Goal: Task Accomplishment & Management: Manage account settings

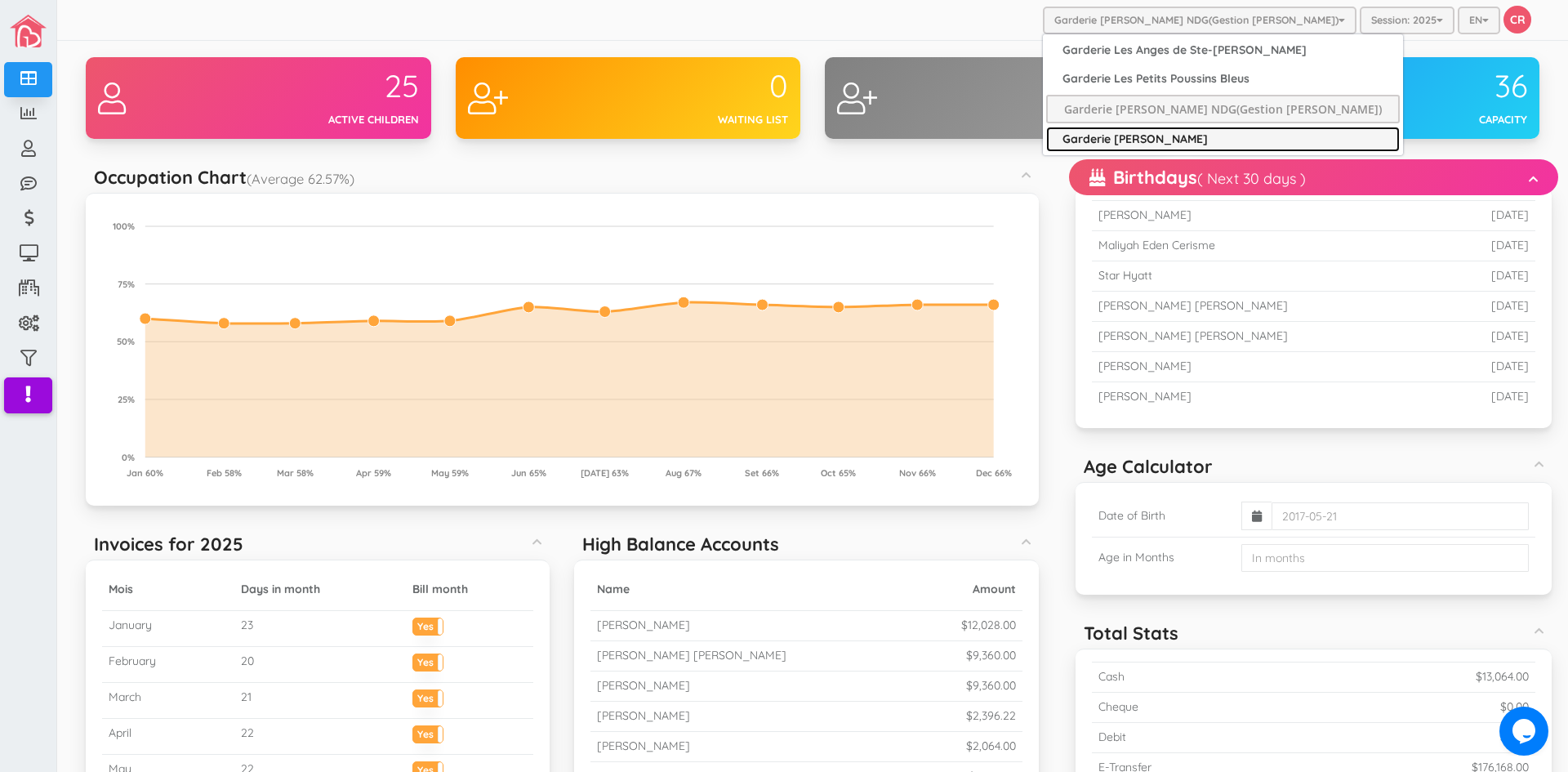
click at [1129, 135] on link "Garderie [PERSON_NAME]" at bounding box center [1223, 139] width 354 height 25
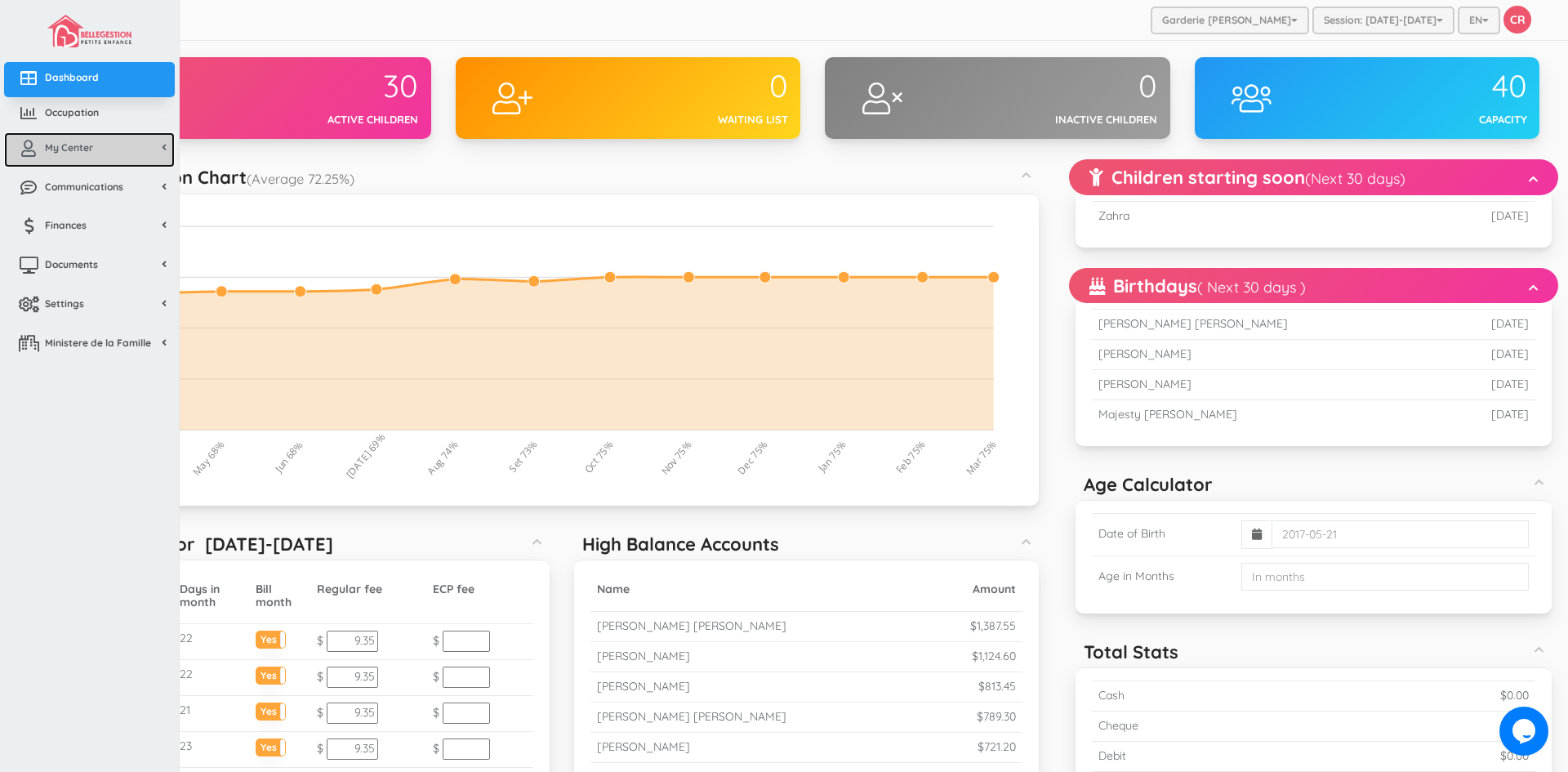
click at [47, 154] on link "My Center" at bounding box center [89, 150] width 171 height 35
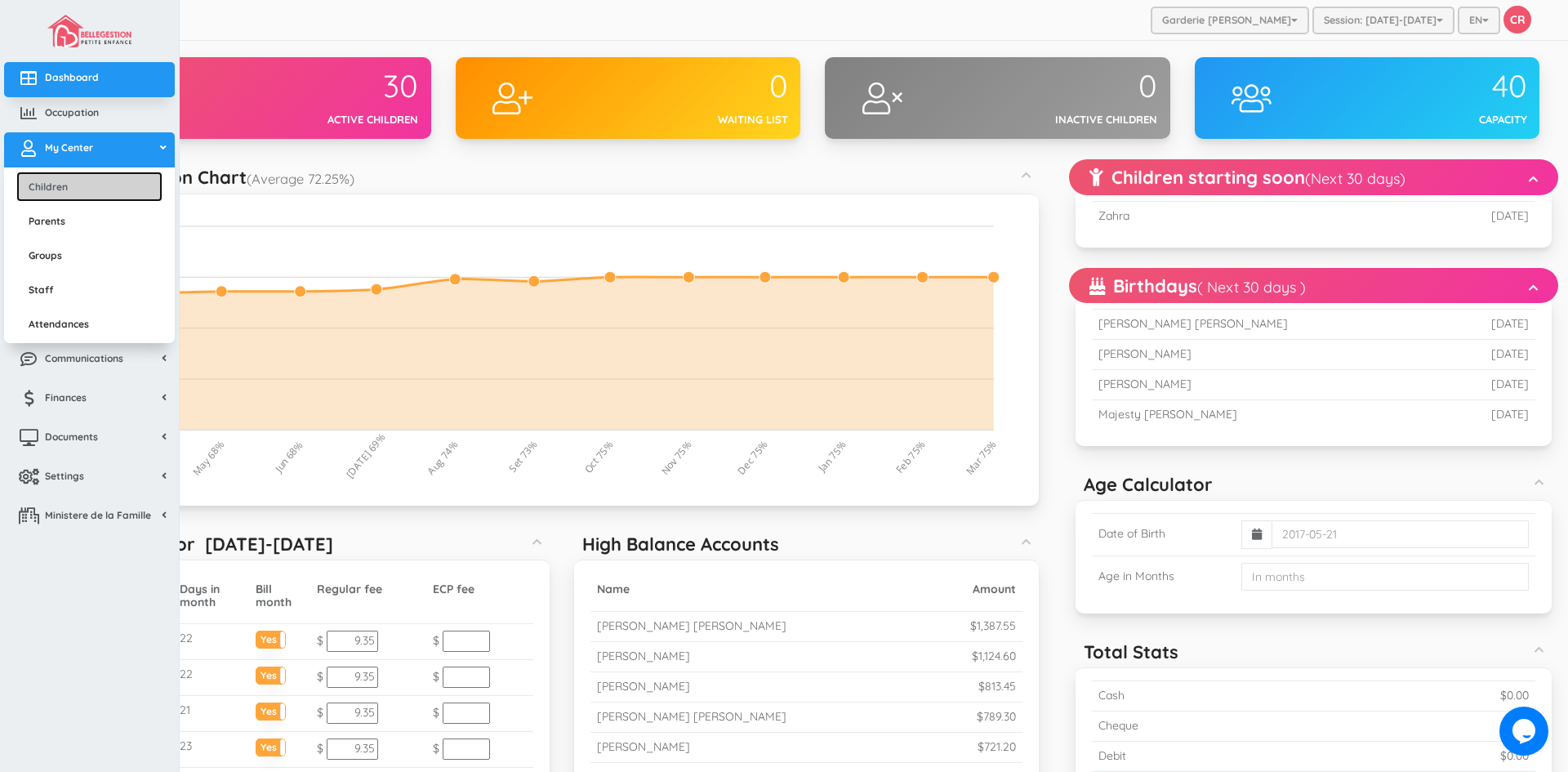
click at [46, 186] on link "Children" at bounding box center [89, 186] width 146 height 30
click at [45, 189] on link "Children" at bounding box center [89, 186] width 146 height 30
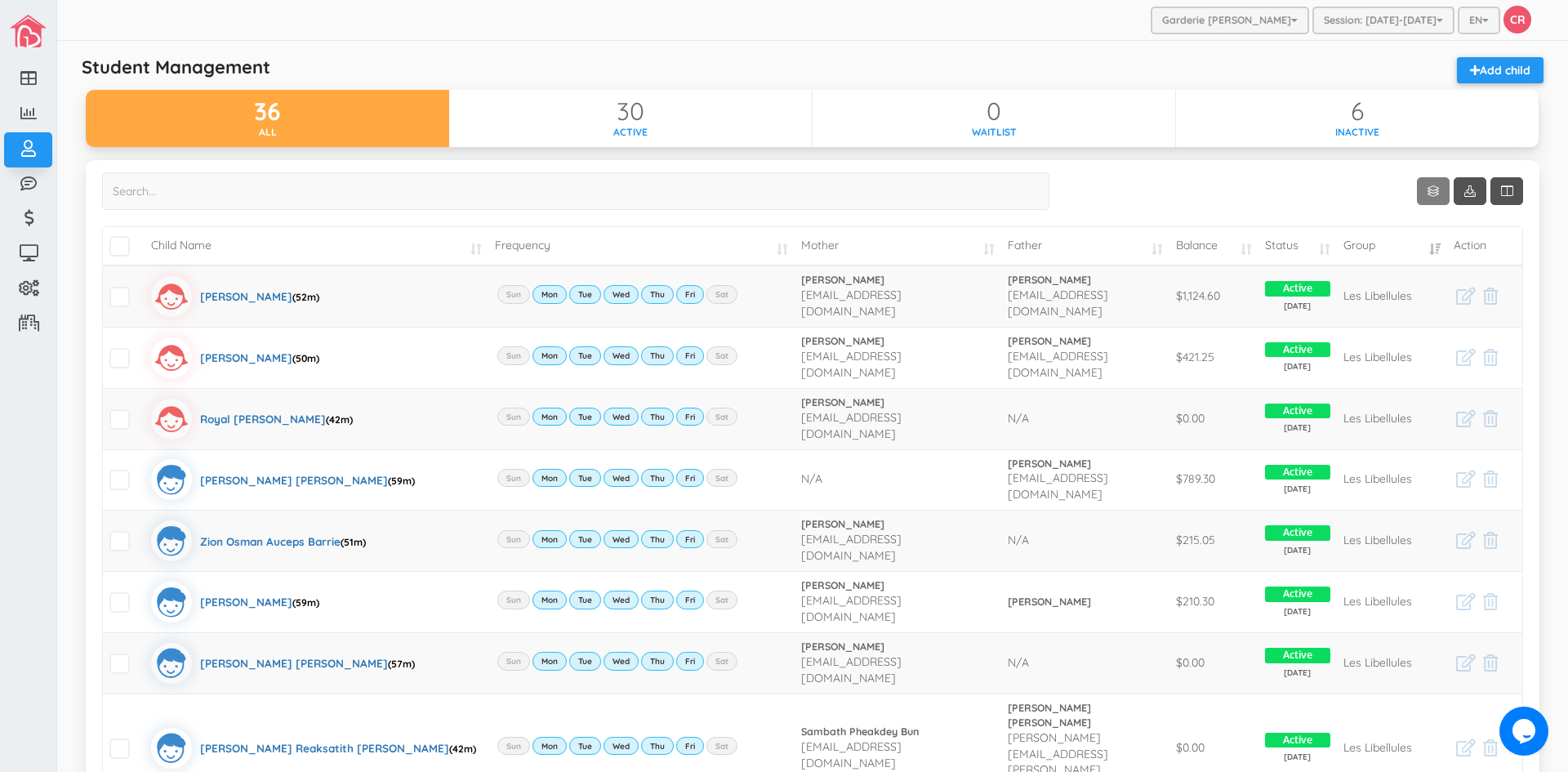
click at [1422, 184] on link "Show 10 rows" at bounding box center [1434, 191] width 33 height 28
click at [1402, 289] on link "50" at bounding box center [1445, 286] width 124 height 25
click at [459, 252] on td "Child Name" at bounding box center [316, 246] width 344 height 38
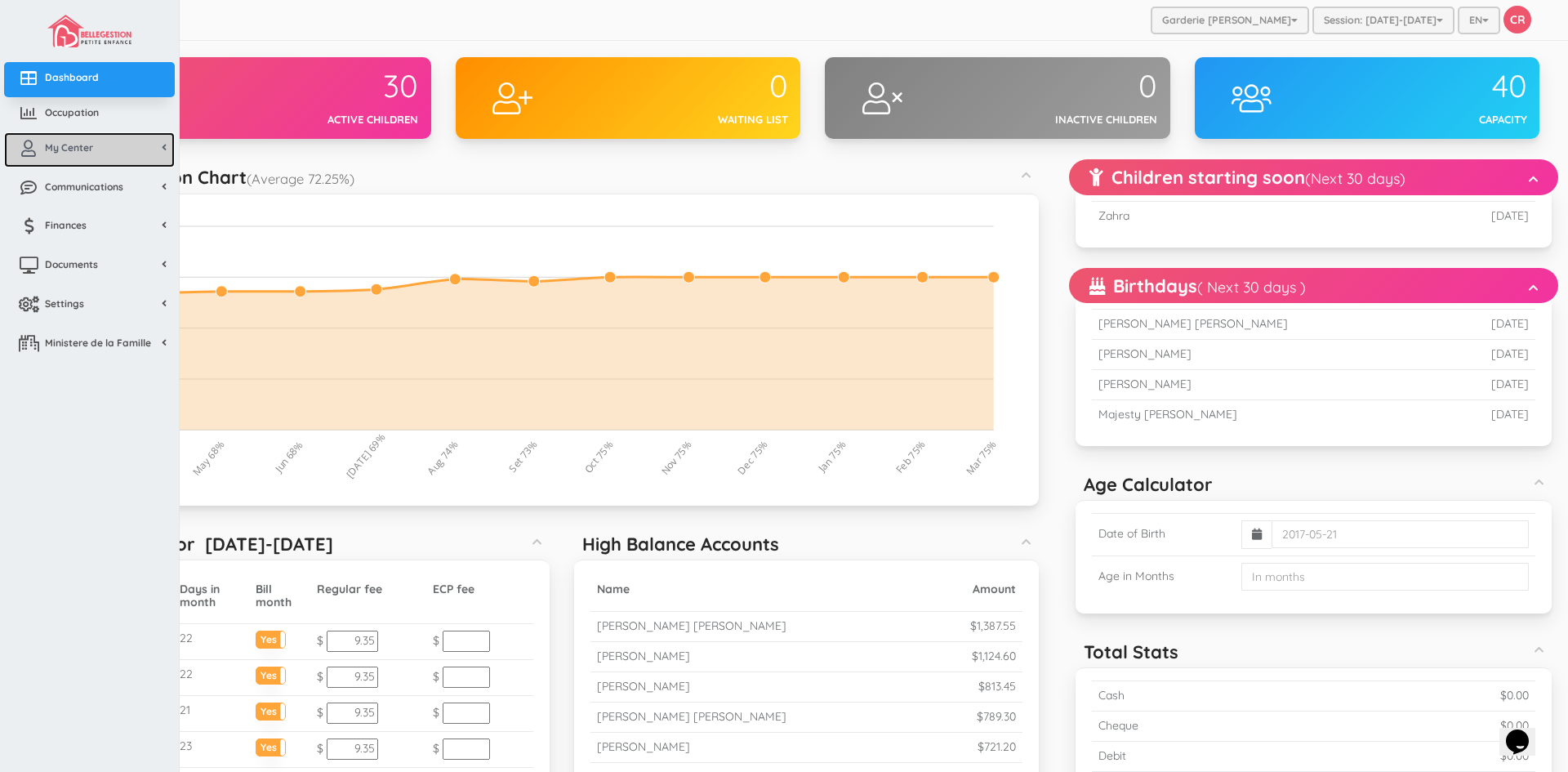
click at [80, 141] on span "My Center" at bounding box center [68, 147] width 48 height 14
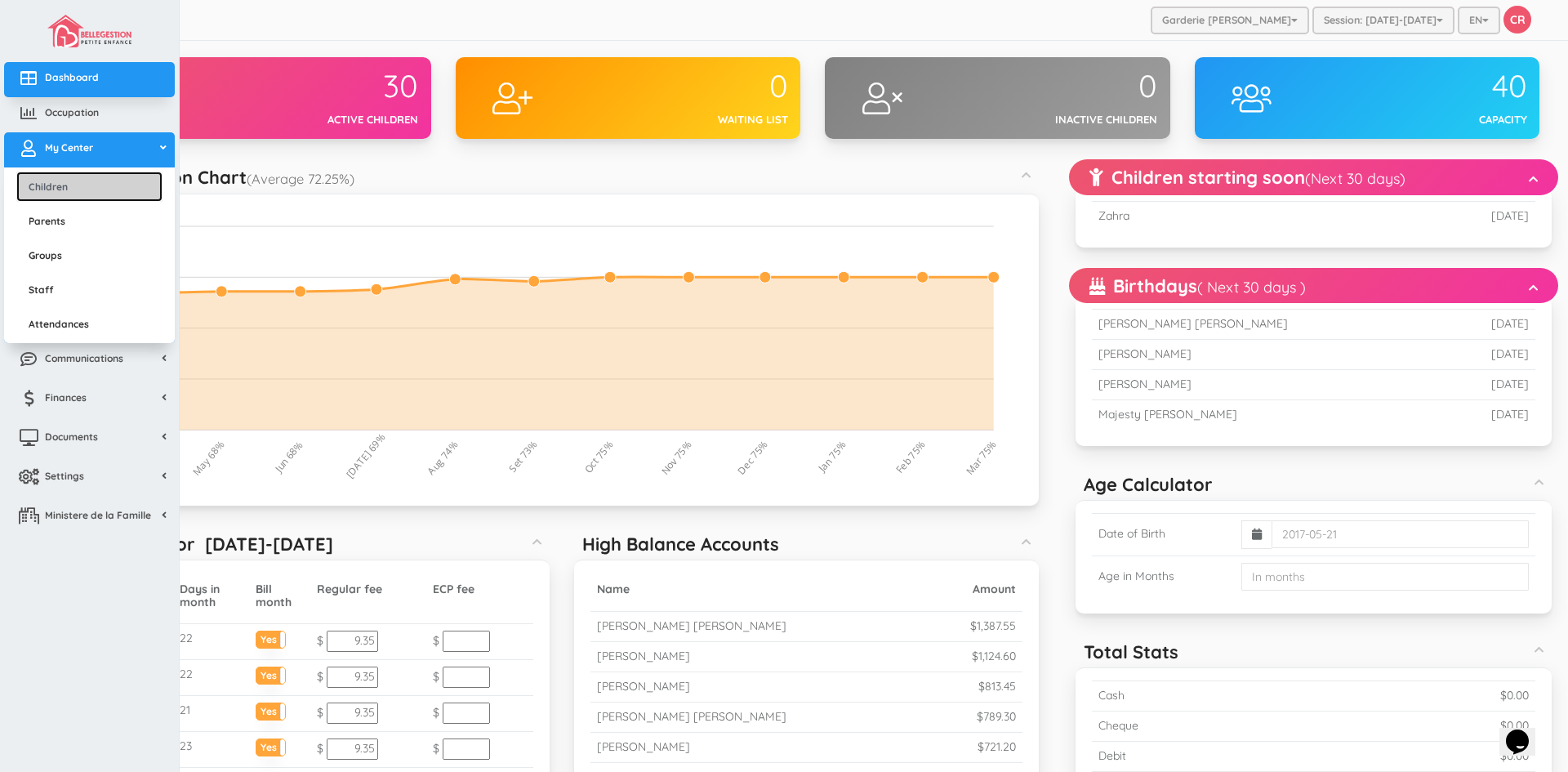
click at [71, 186] on link "Children" at bounding box center [89, 186] width 146 height 30
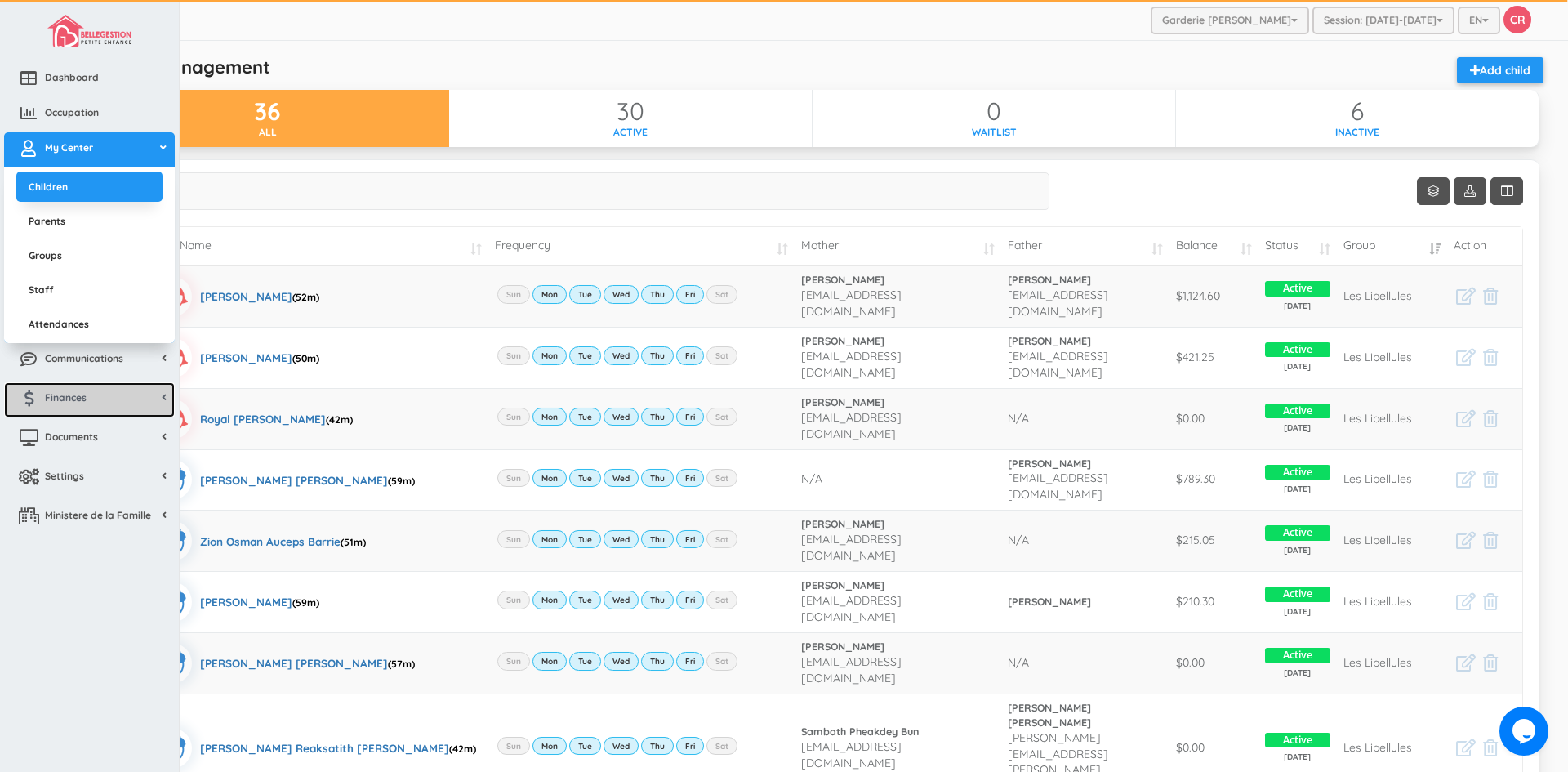
click at [98, 406] on link "Finances" at bounding box center [89, 400] width 171 height 35
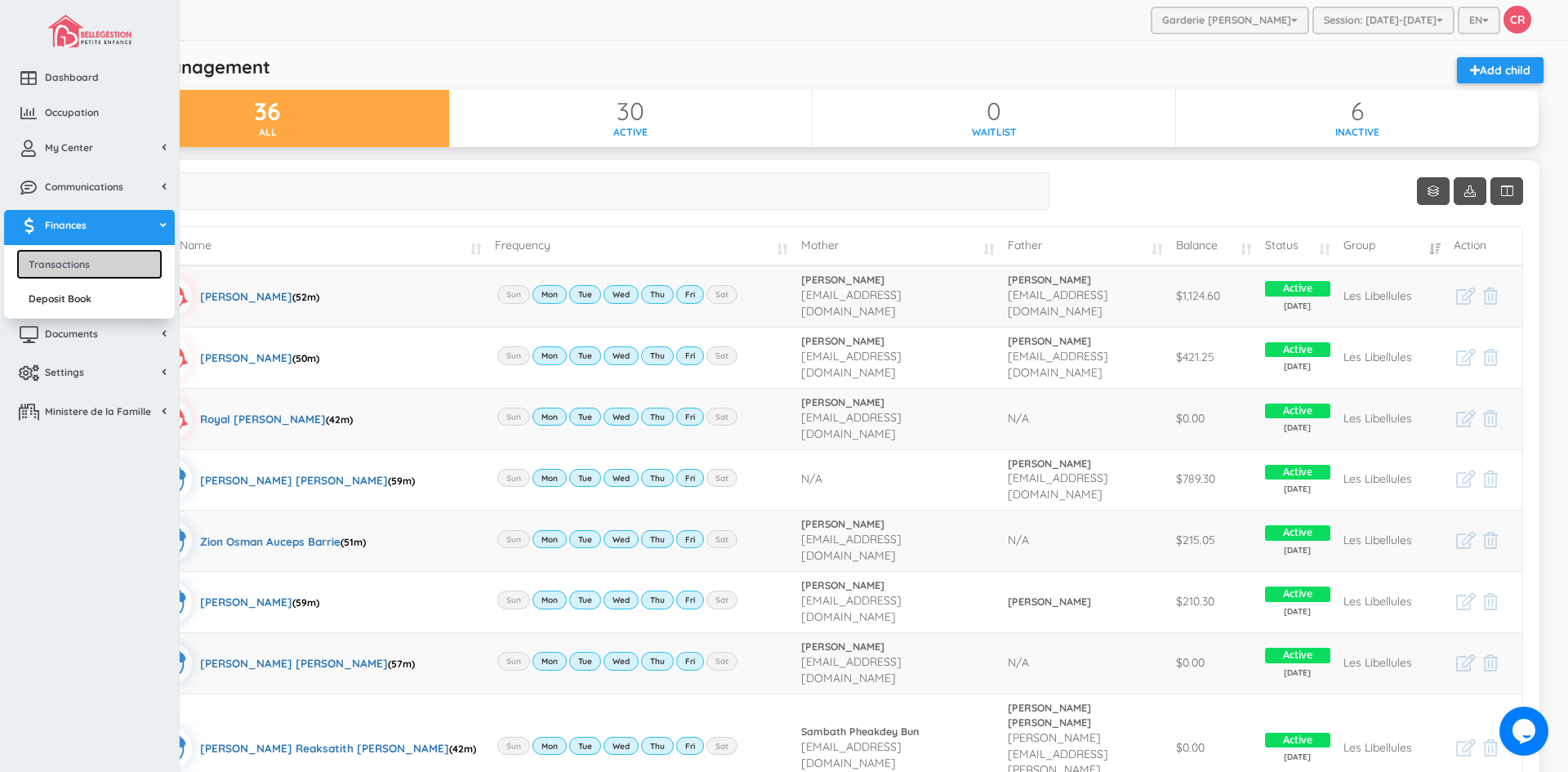
click at [97, 261] on link "Transactions" at bounding box center [89, 263] width 146 height 30
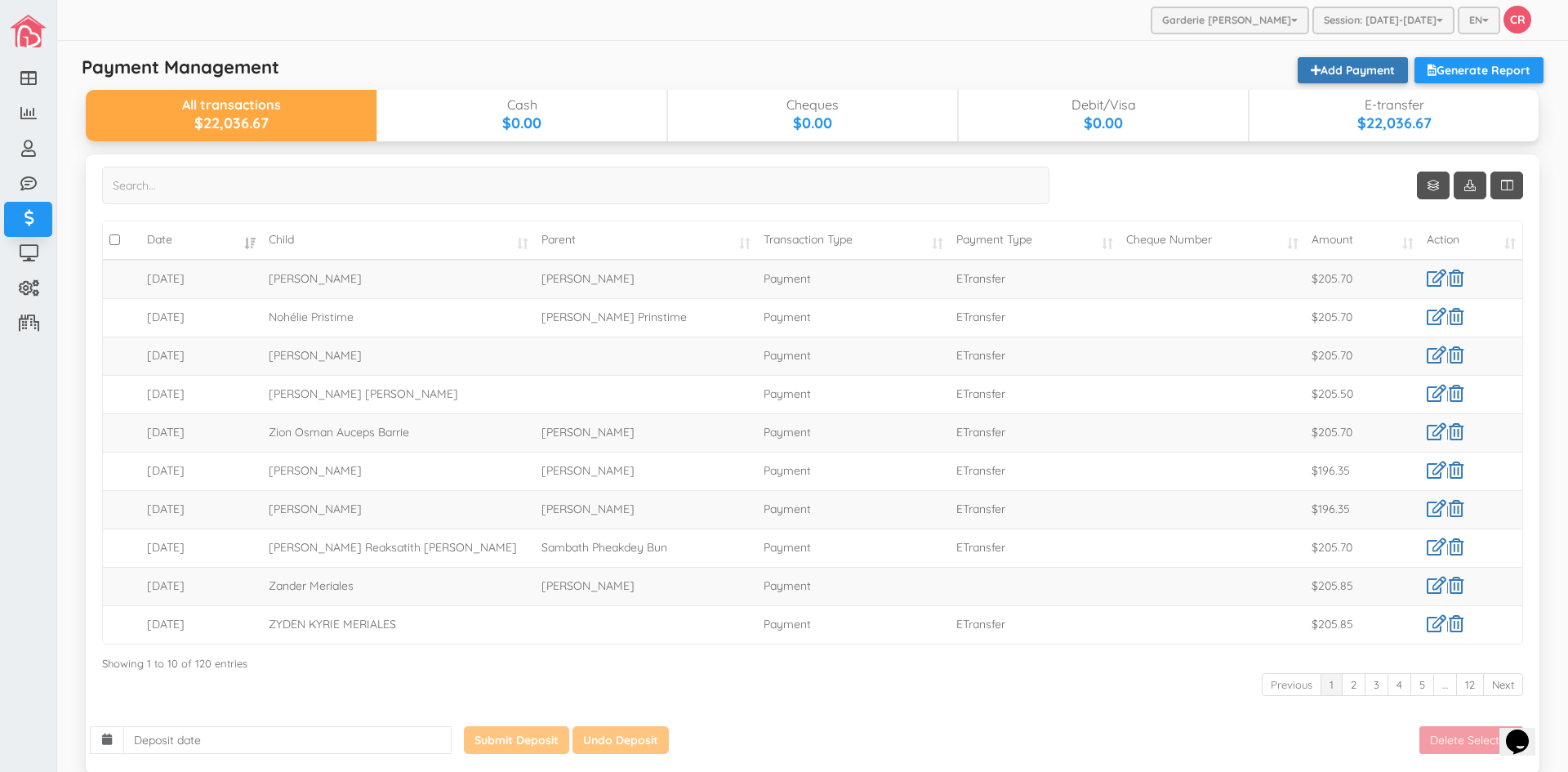
click at [1339, 65] on link "Add Payment" at bounding box center [1353, 70] width 110 height 26
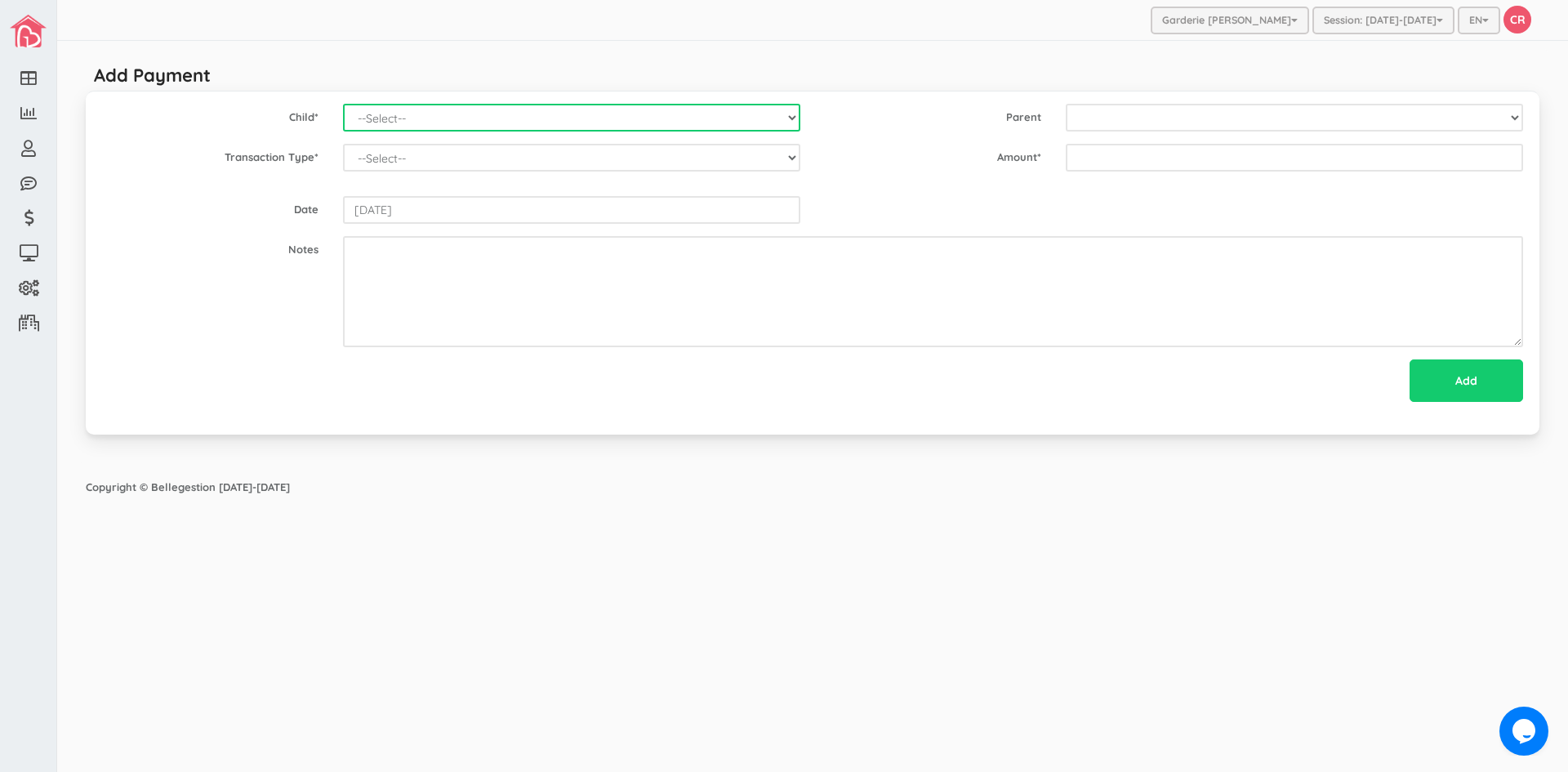
click at [794, 118] on select "--Select-- Alexander Romeo Zamora Alistair Reaksatith Kheng Asher Osborne Willi…" at bounding box center [572, 117] width 458 height 28
select select "1900"
click at [343, 104] on select "--Select-- Alexander Romeo Zamora Alistair Reaksatith Kheng Asher Osborne Willi…" at bounding box center [572, 117] width 458 height 28
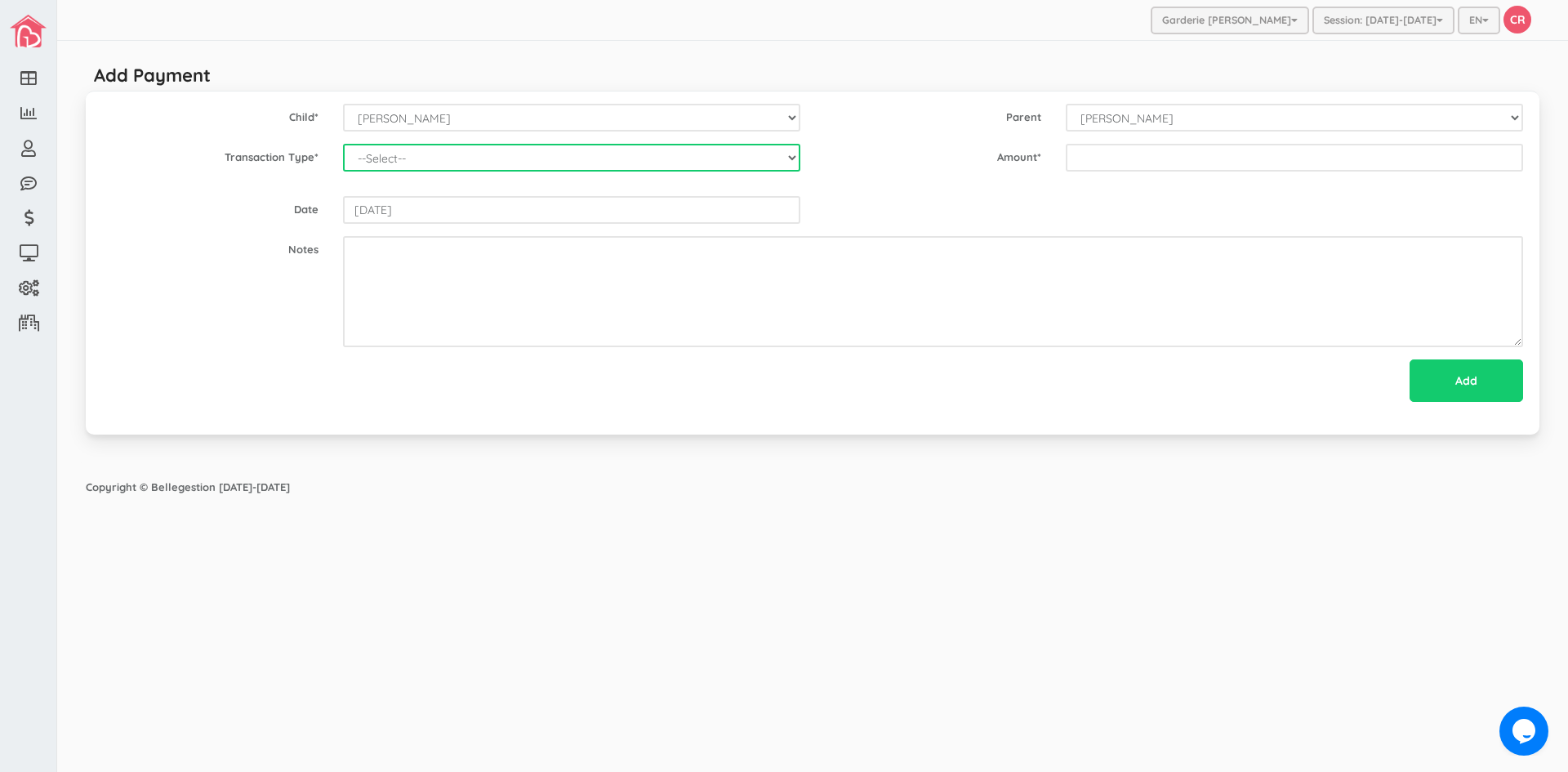
click at [785, 160] on select "--Select-- Balance Administrative credit Payment ChargeNSF Check Returned Contr…" at bounding box center [572, 157] width 458 height 28
select select "Payment"
click at [343, 144] on select "--Select-- Balance Administrative credit Payment ChargeNSF Check Returned Contr…" at bounding box center [572, 157] width 458 height 28
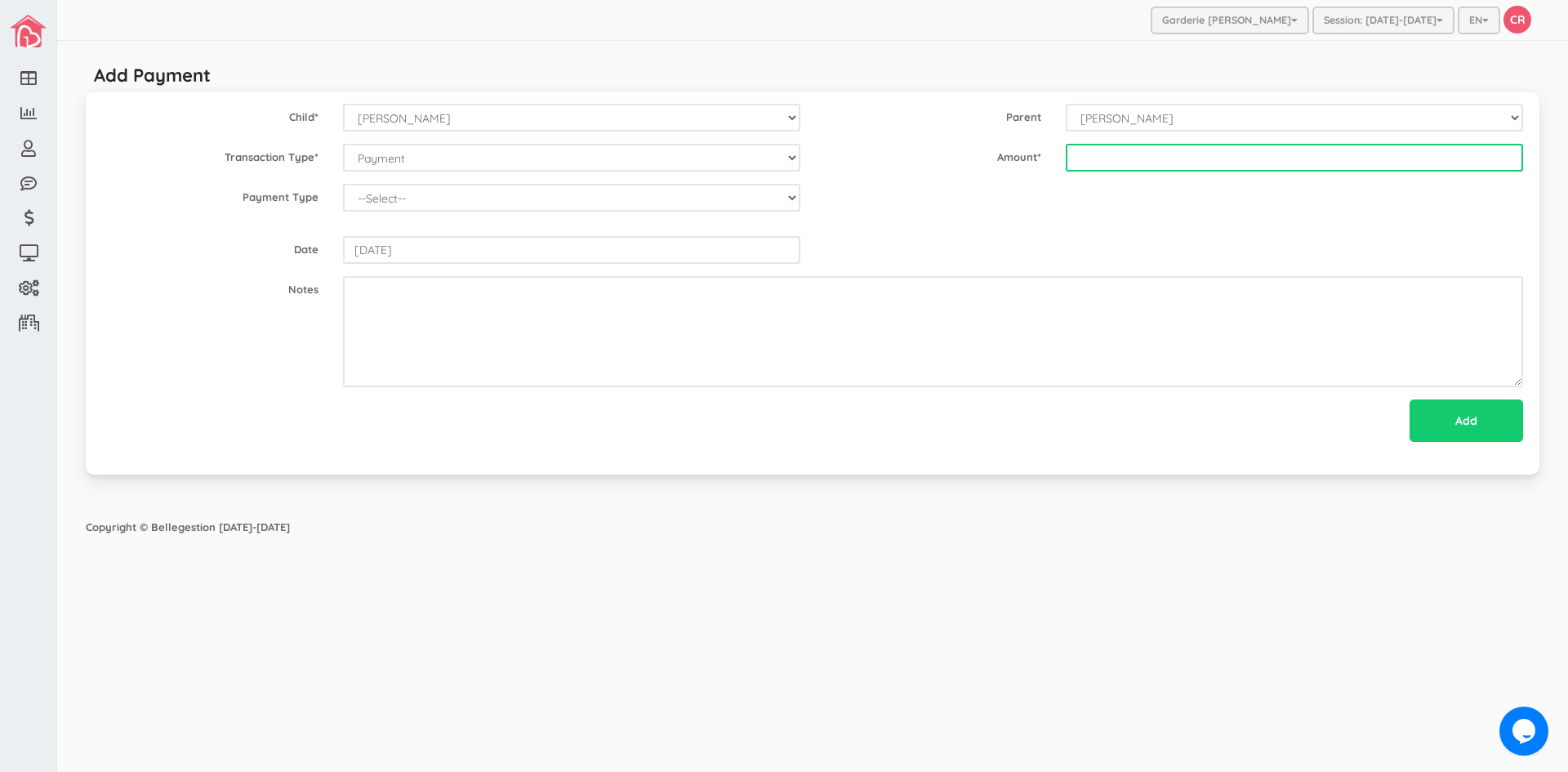
click at [1070, 161] on input "text" at bounding box center [1295, 157] width 458 height 28
type input "400"
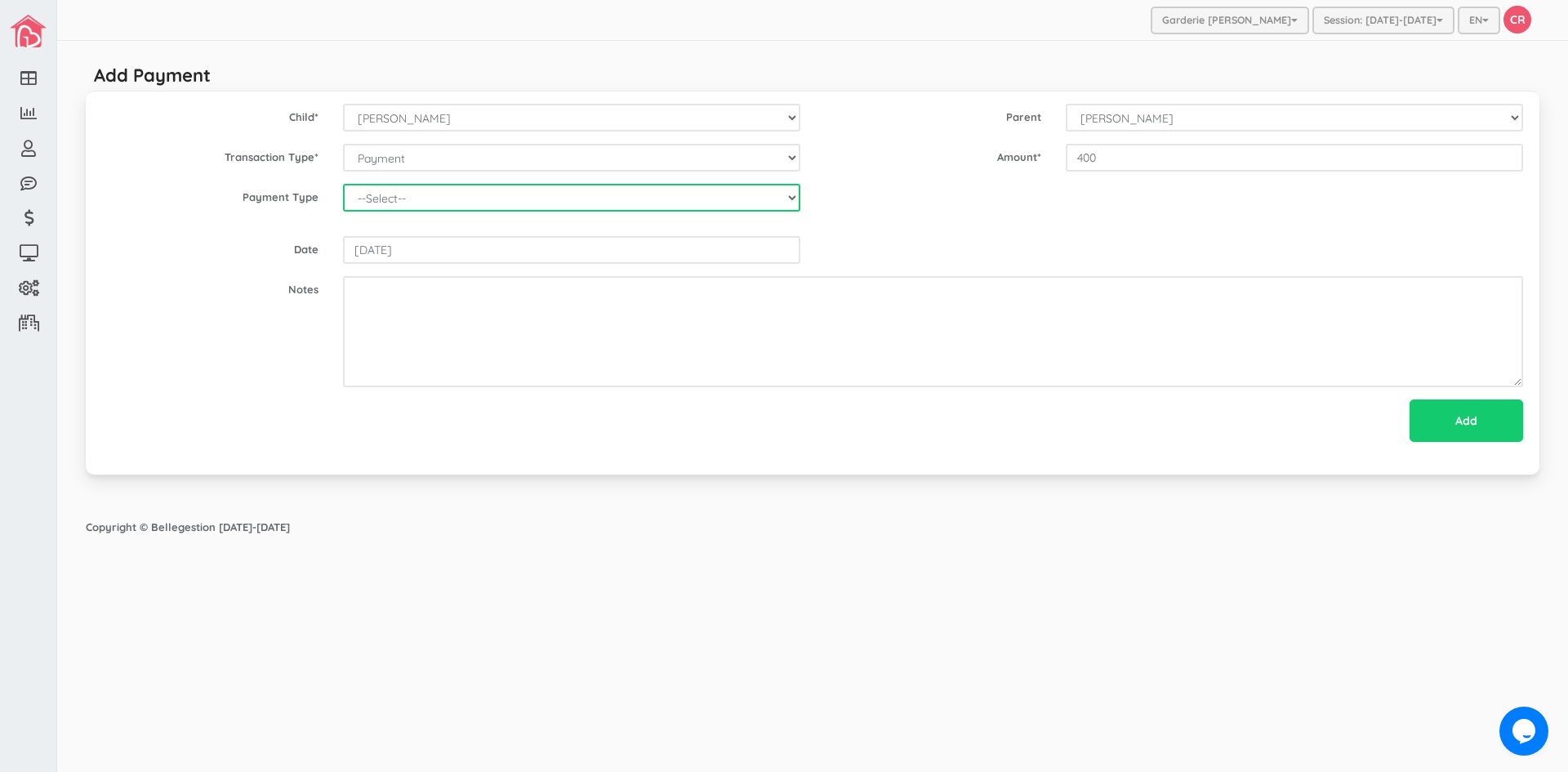
click at [795, 199] on select "--Select-- Cash Cheque Debit E-transfer" at bounding box center [572, 197] width 458 height 28
select select "ETransfer"
click at [343, 183] on select "--Select-- Cash Cheque Debit E-transfer" at bounding box center [572, 197] width 458 height 28
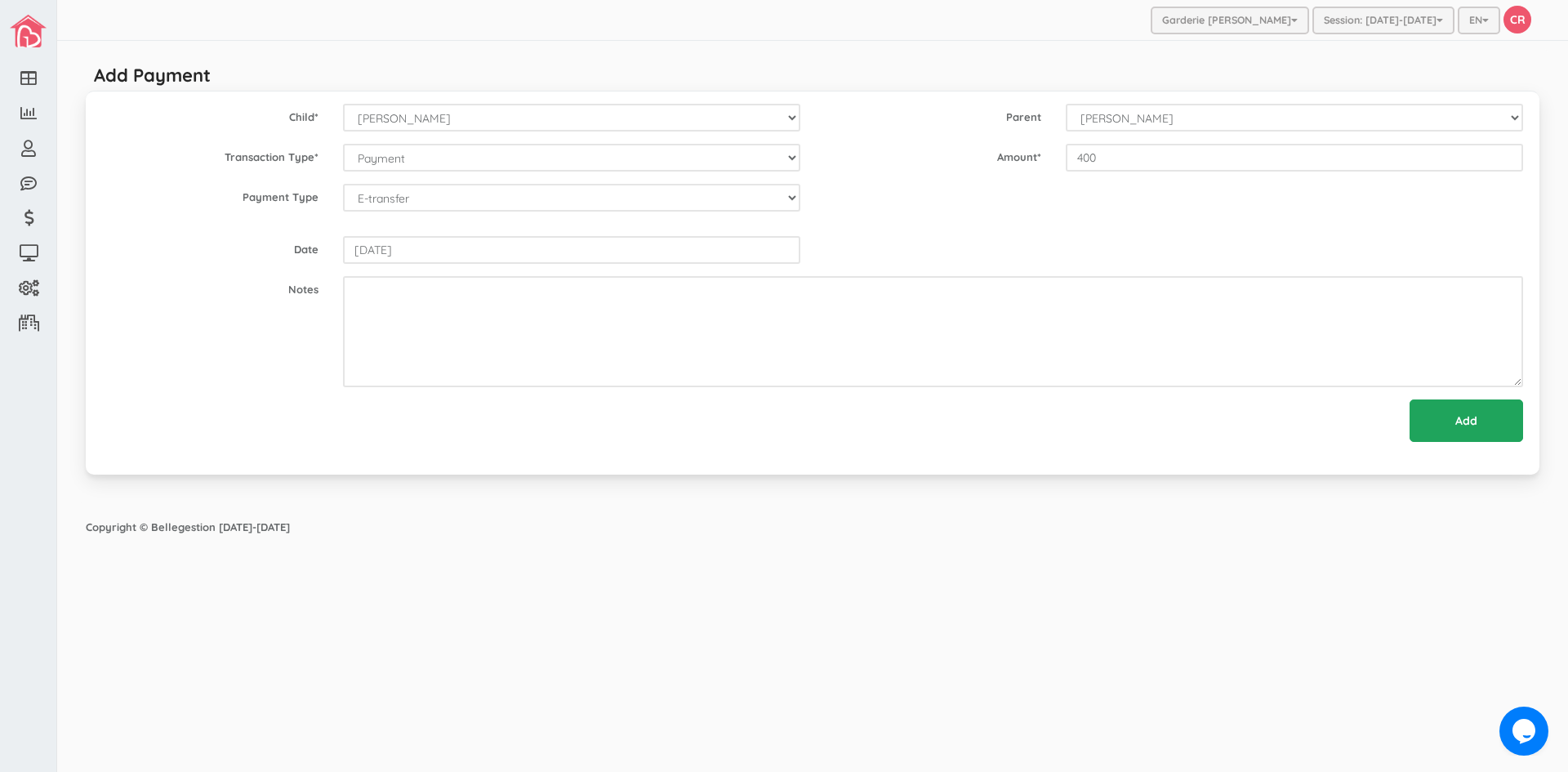
click at [1456, 415] on input "Add" at bounding box center [1466, 421] width 113 height 43
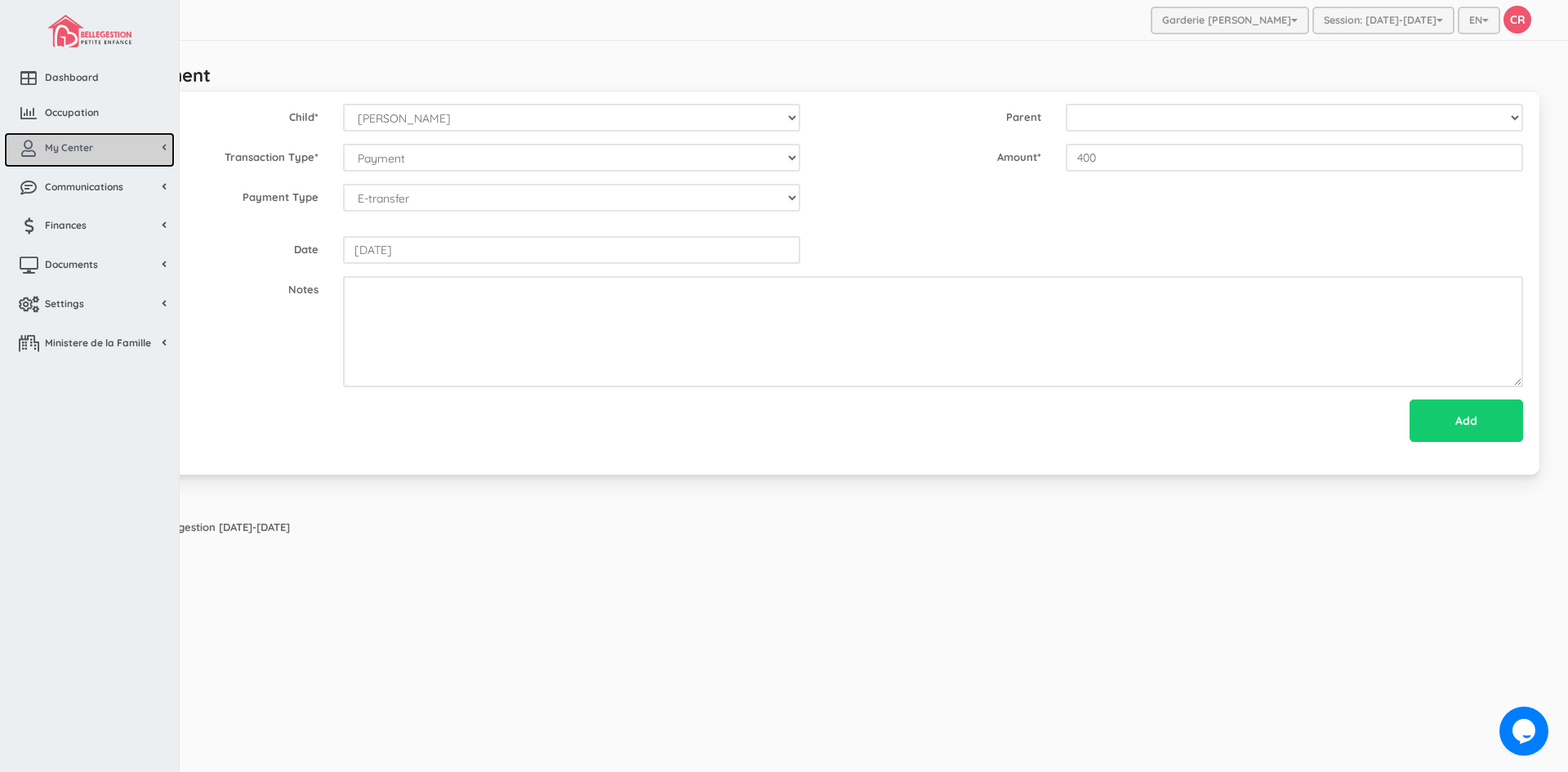
click at [53, 141] on span "My Center" at bounding box center [68, 147] width 48 height 14
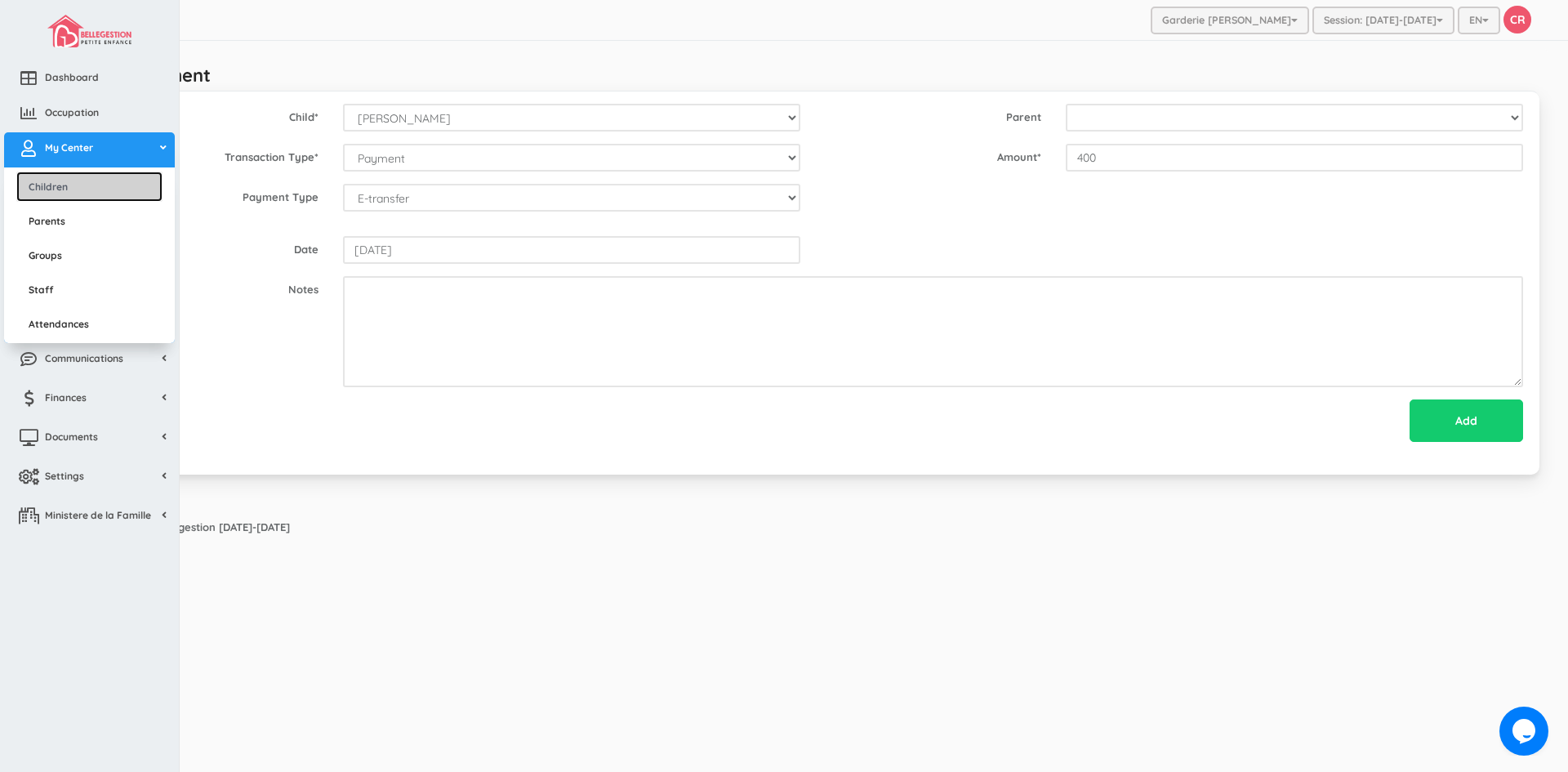
click at [54, 189] on link "Children" at bounding box center [89, 186] width 146 height 30
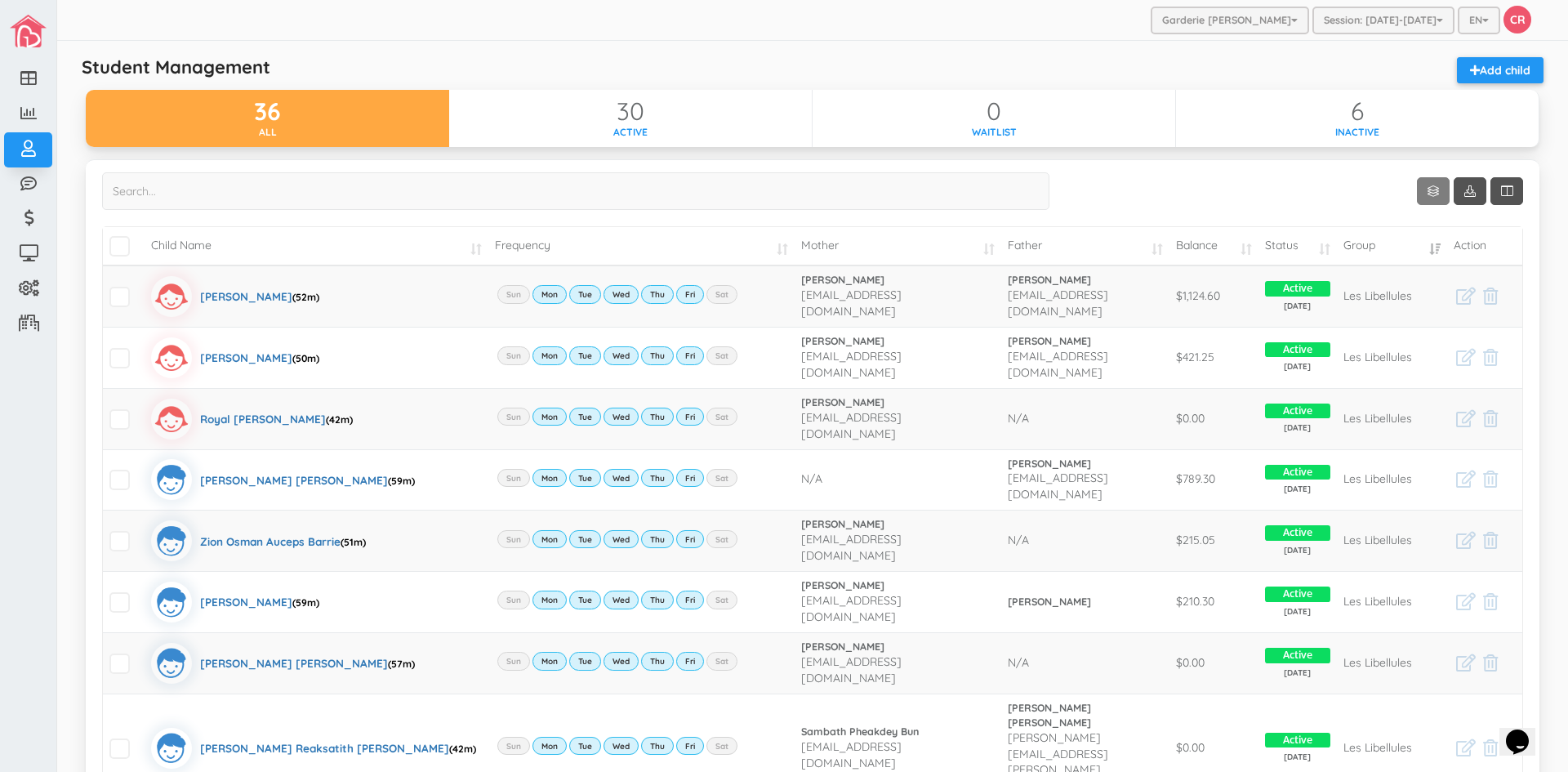
click at [1419, 196] on link "Show 10 rows" at bounding box center [1434, 191] width 33 height 28
click at [1404, 282] on link "50" at bounding box center [1445, 286] width 124 height 25
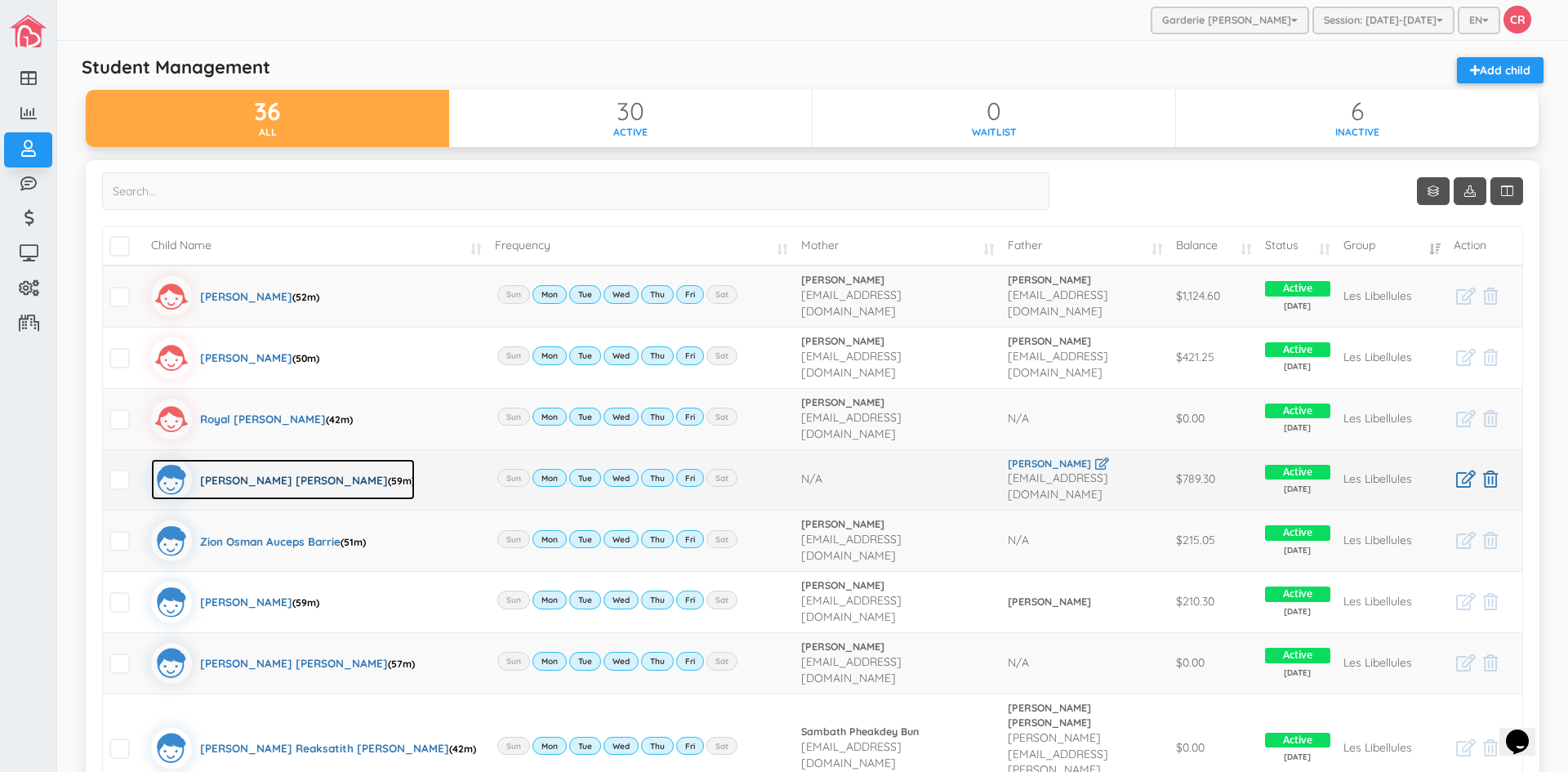
click at [232, 460] on div "Mohamed Raken Jelali (59m)" at bounding box center [307, 480] width 215 height 41
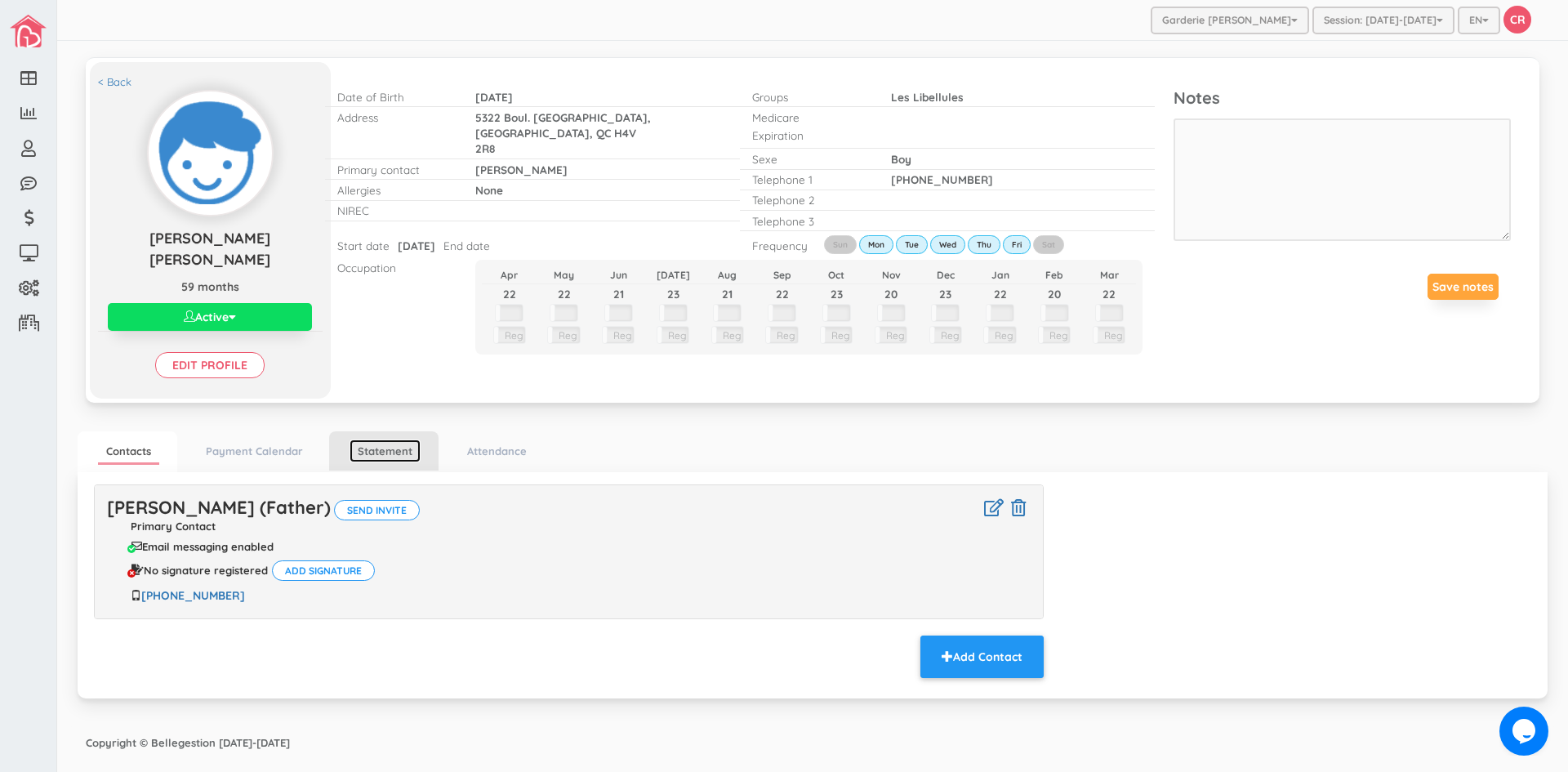
click at [395, 440] on link "Statement" at bounding box center [385, 451] width 71 height 24
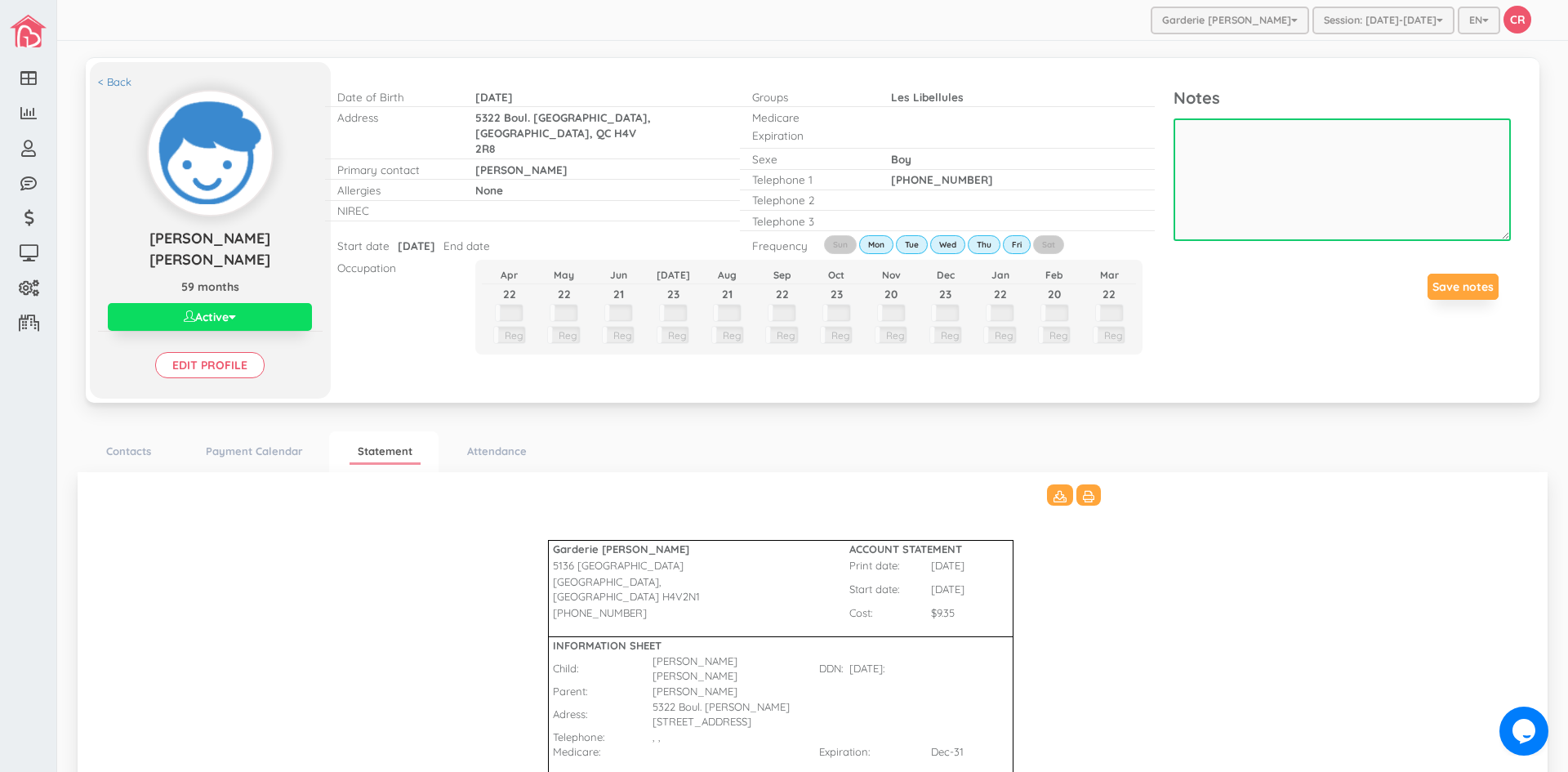
click at [1184, 145] on textarea at bounding box center [1343, 179] width 338 height 123
type textarea "He came back last week of august and left last week of June. Credit."
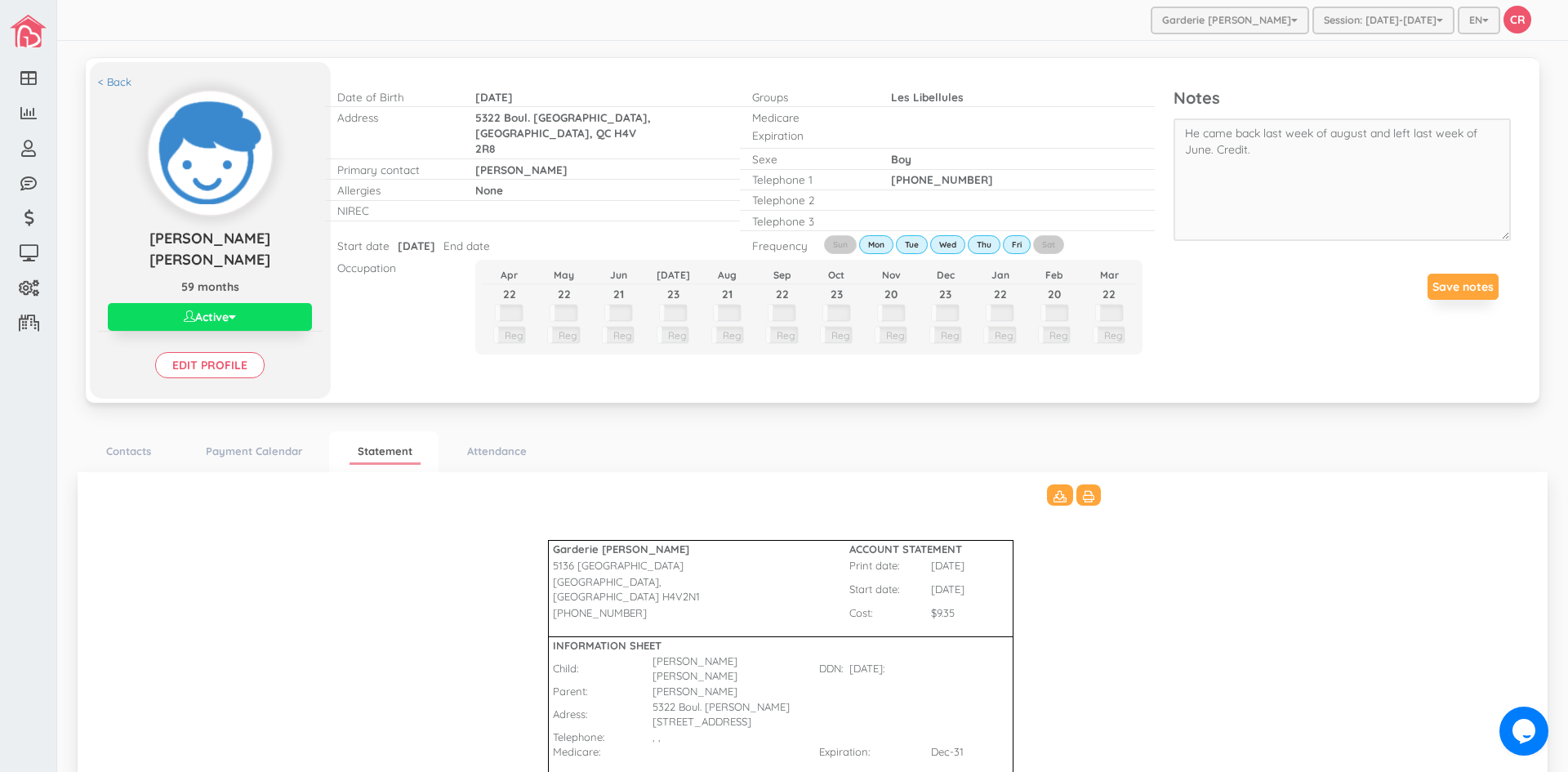
click at [668, 314] on td at bounding box center [674, 315] width 54 height 22
click at [669, 309] on td at bounding box center [674, 315] width 54 height 22
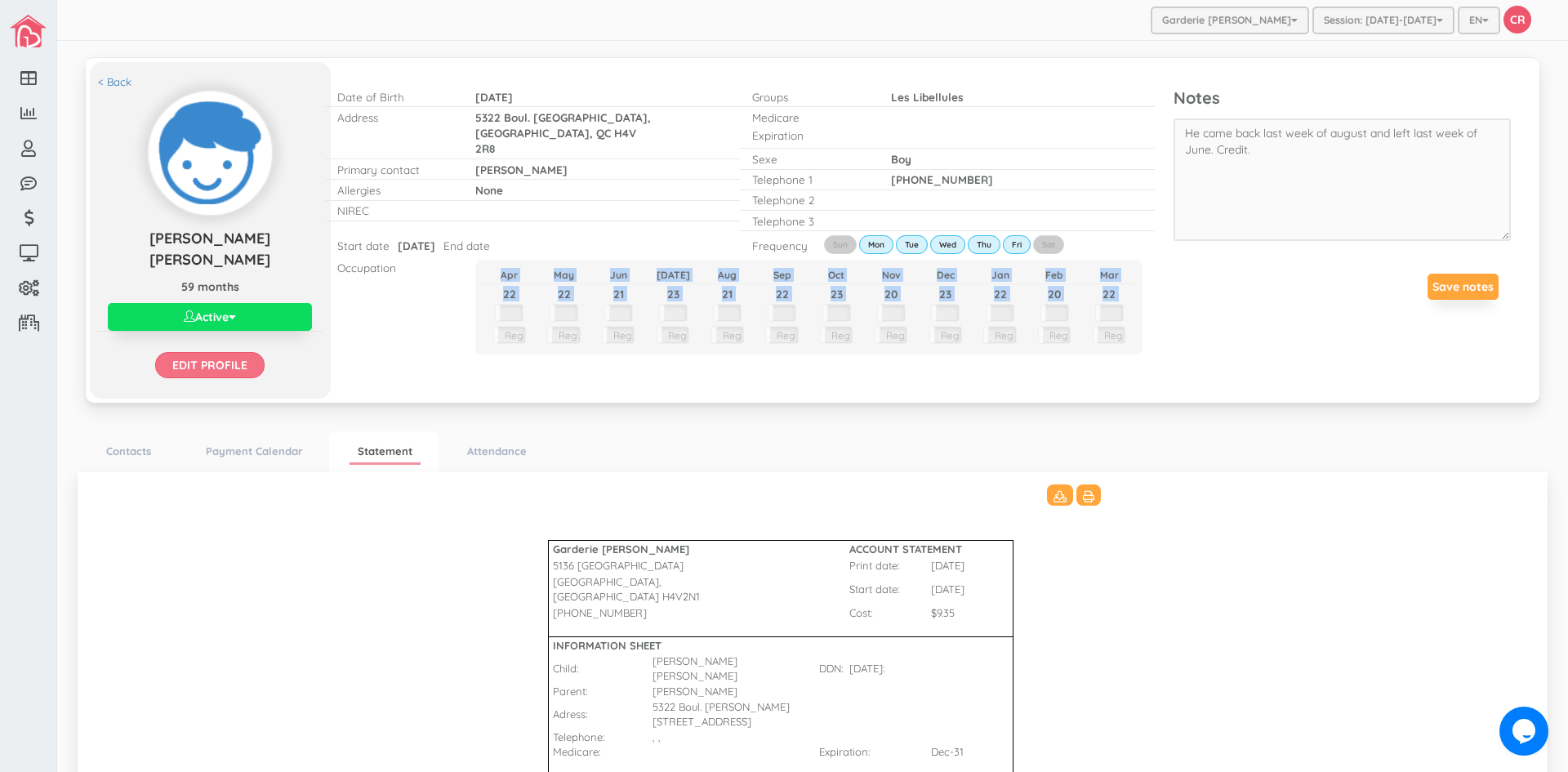
click at [175, 352] on input "Edit profile" at bounding box center [210, 365] width 110 height 26
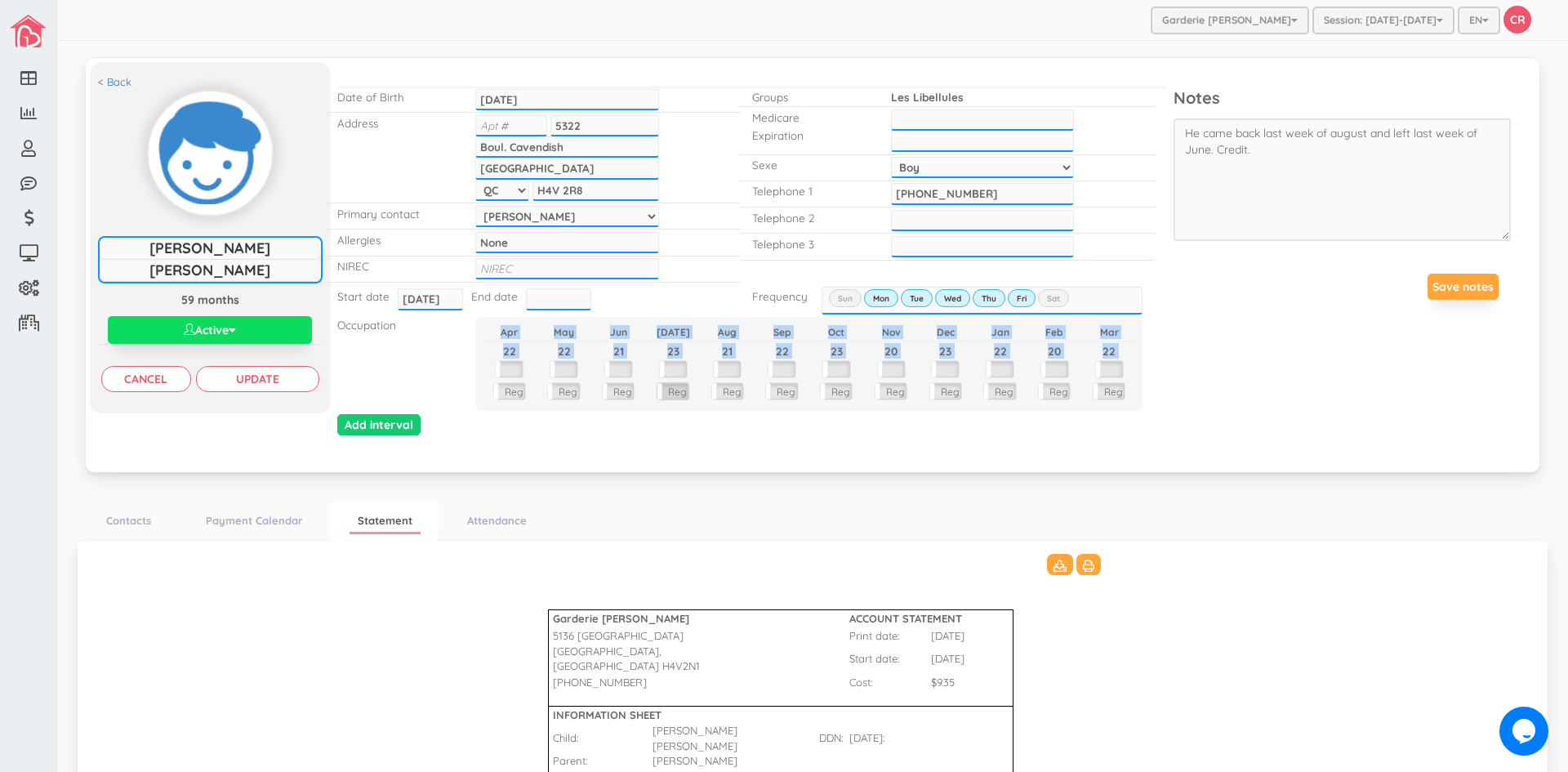
click at [666, 390] on label "Reg" at bounding box center [673, 391] width 31 height 16
click at [666, 391] on label "ECP" at bounding box center [673, 389] width 31 height 12
click at [670, 362] on label at bounding box center [674, 370] width 27 height 16
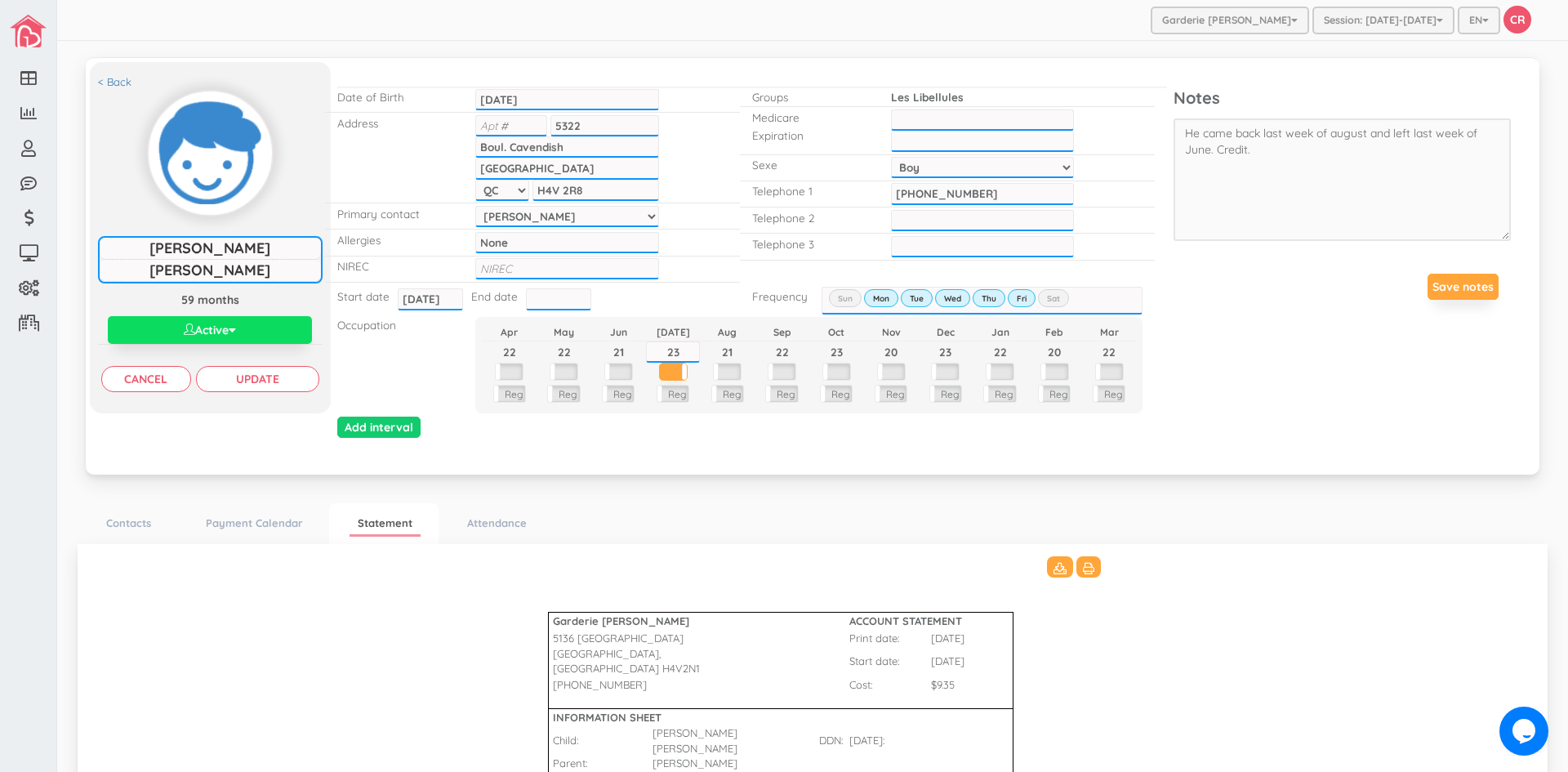
click at [685, 345] on input "23" at bounding box center [674, 351] width 54 height 21
type input "2"
type input "0"
click at [725, 371] on label at bounding box center [727, 371] width 27 height 16
click at [726, 349] on input "21" at bounding box center [727, 351] width 54 height 21
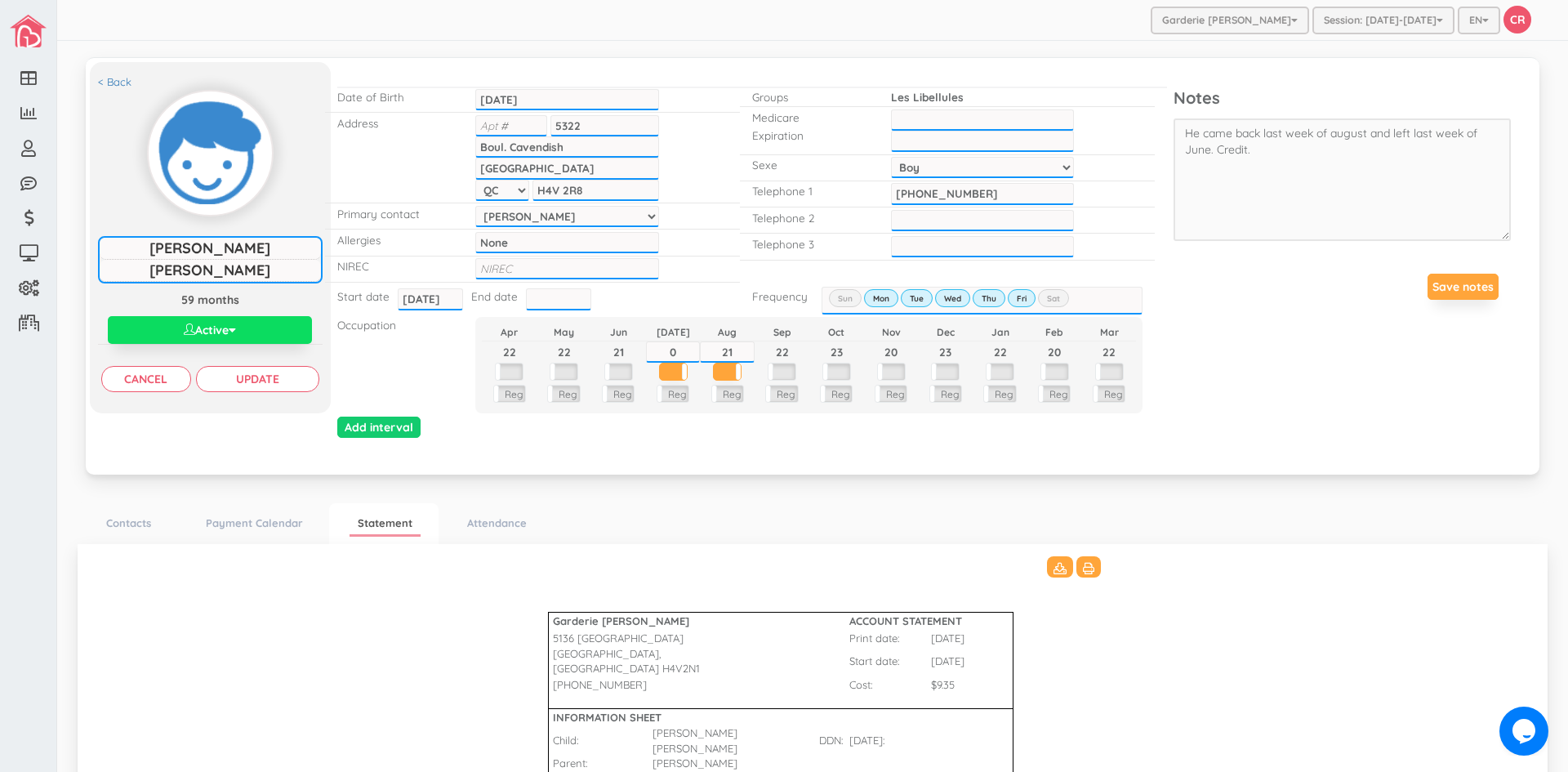
type input "2"
type input "10"
click at [731, 438] on div "Add interval" at bounding box center [753, 430] width 855 height 25
click at [268, 381] on input "Update" at bounding box center [258, 379] width 123 height 26
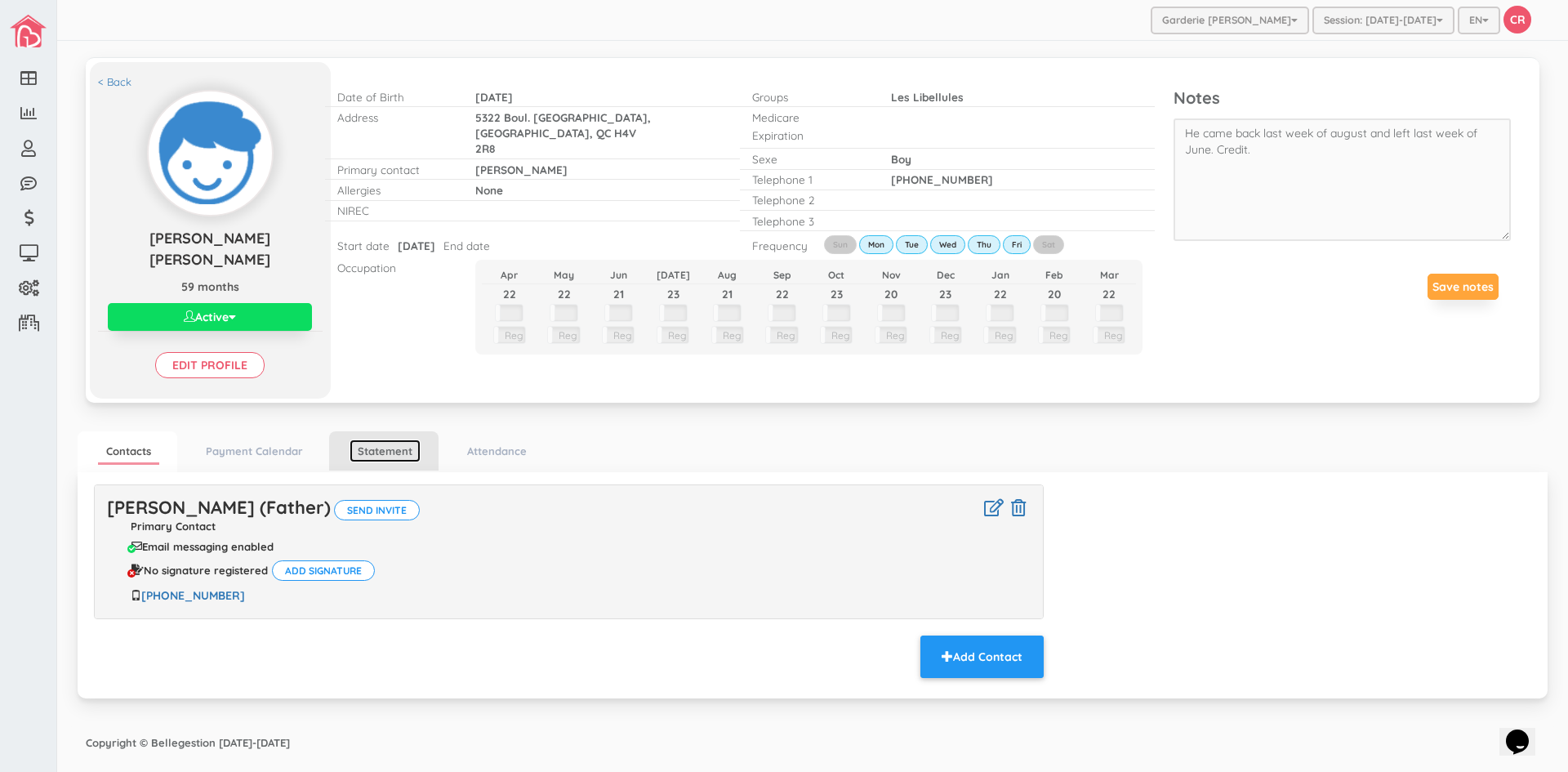
click at [388, 440] on link "Statement" at bounding box center [385, 451] width 71 height 24
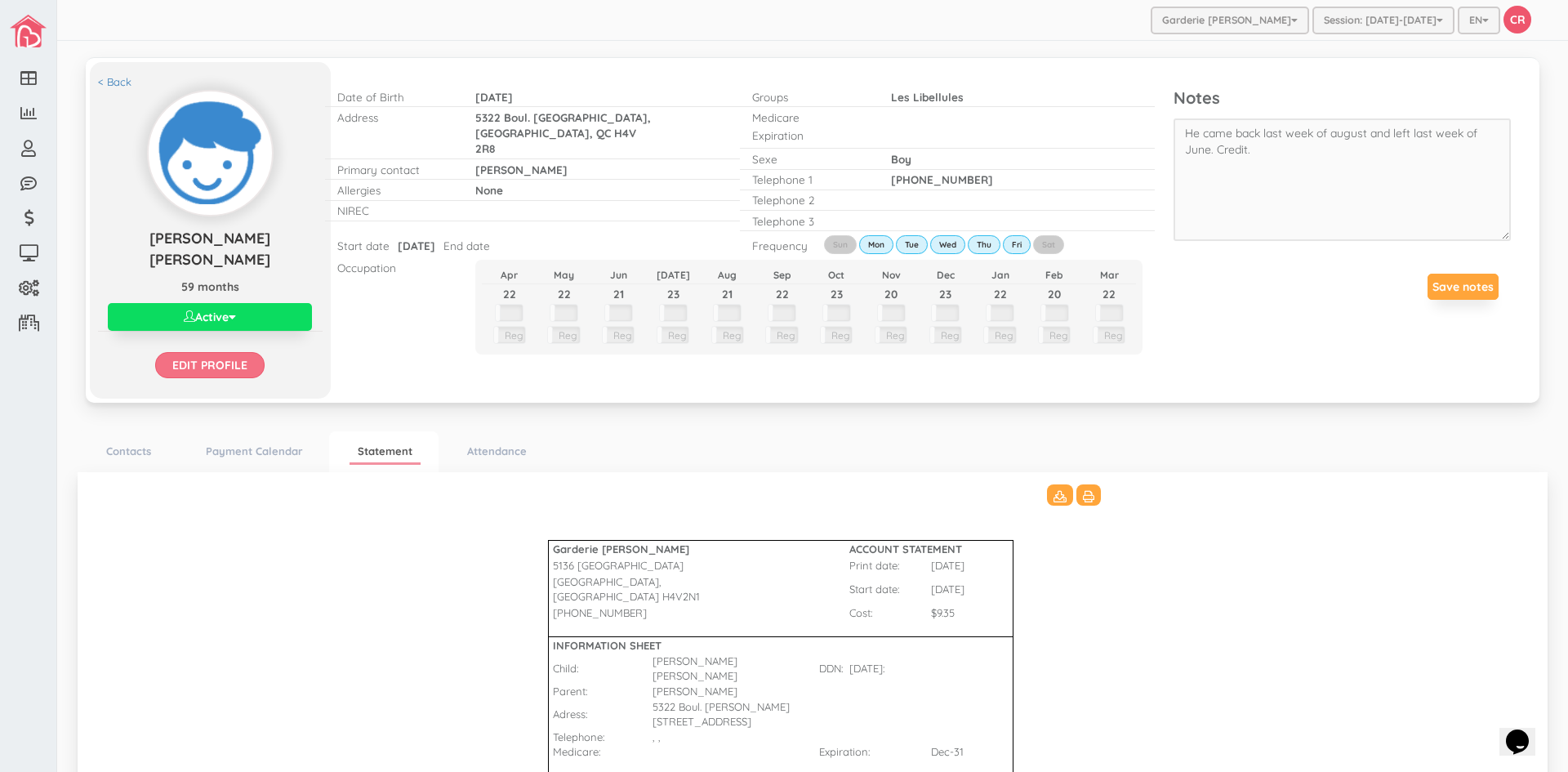
click at [236, 352] on input "Edit profile" at bounding box center [210, 365] width 110 height 26
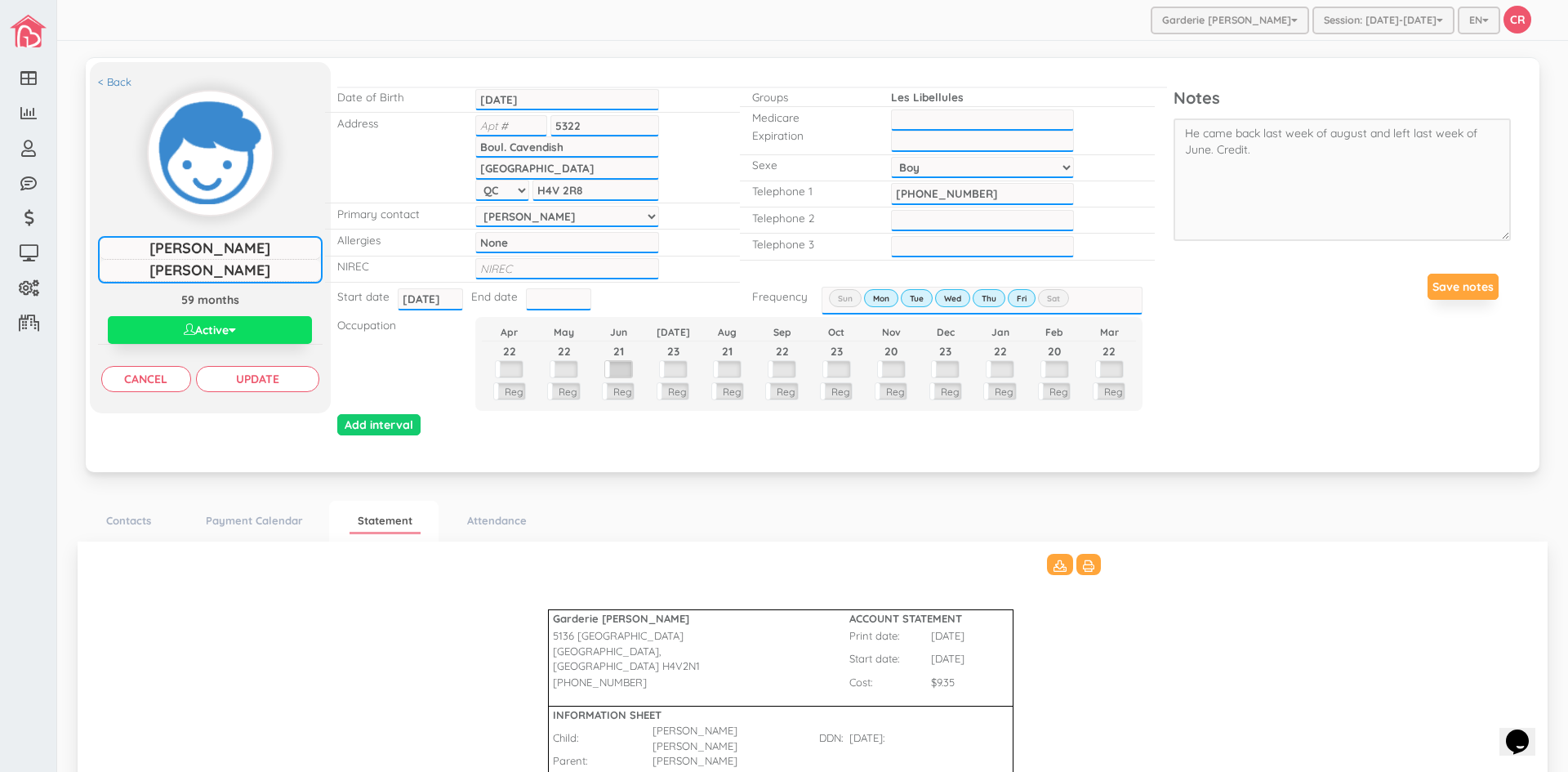
click at [620, 364] on label at bounding box center [619, 370] width 27 height 16
click at [679, 371] on label at bounding box center [674, 371] width 27 height 16
click at [682, 345] on input "23" at bounding box center [674, 351] width 54 height 21
type input "2"
type input "0"
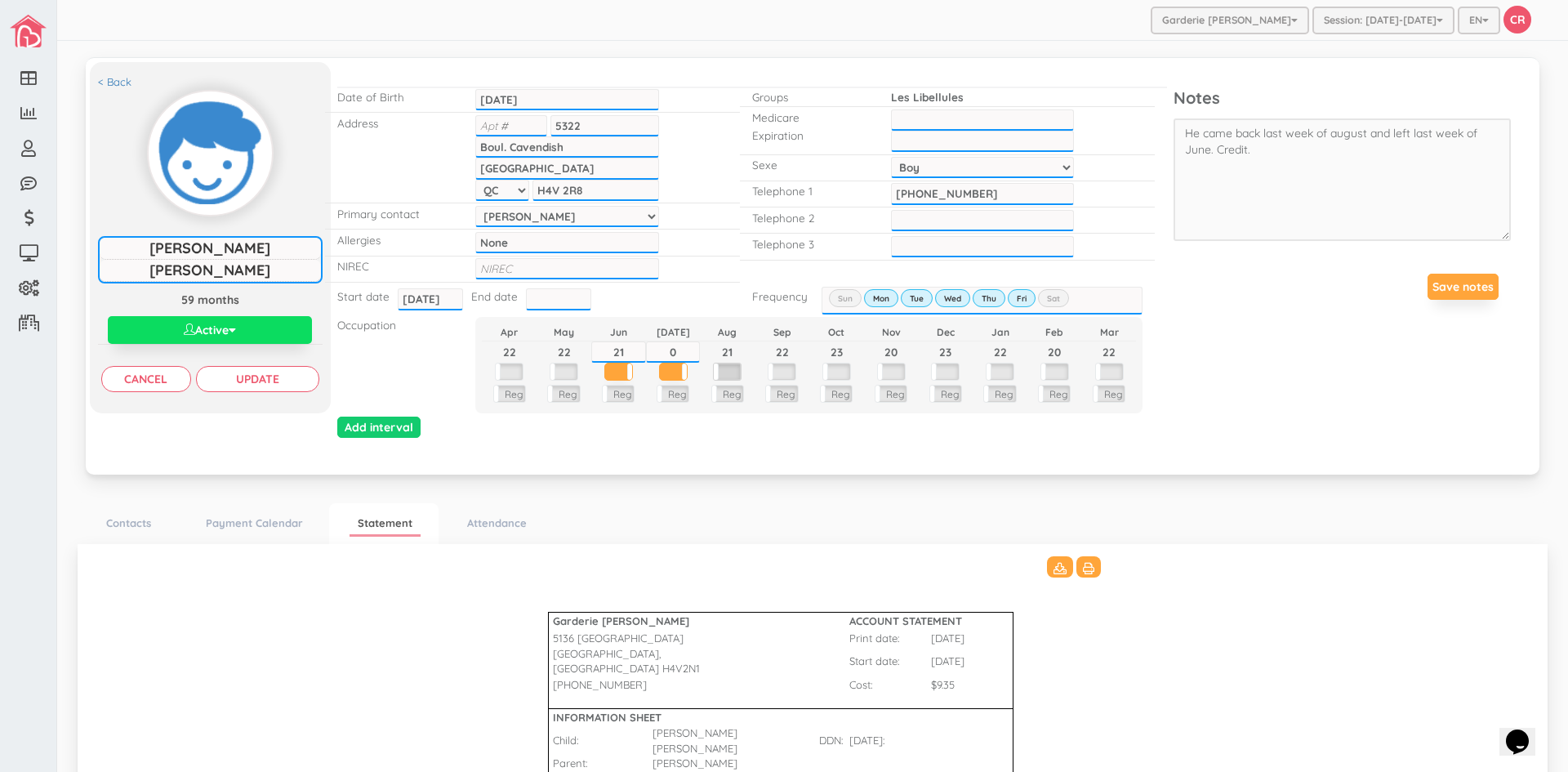
click at [729, 371] on label at bounding box center [727, 371] width 27 height 16
click at [729, 342] on input "21" at bounding box center [727, 351] width 54 height 21
type input "2"
type input "5"
click at [717, 372] on label at bounding box center [727, 369] width 27 height 12
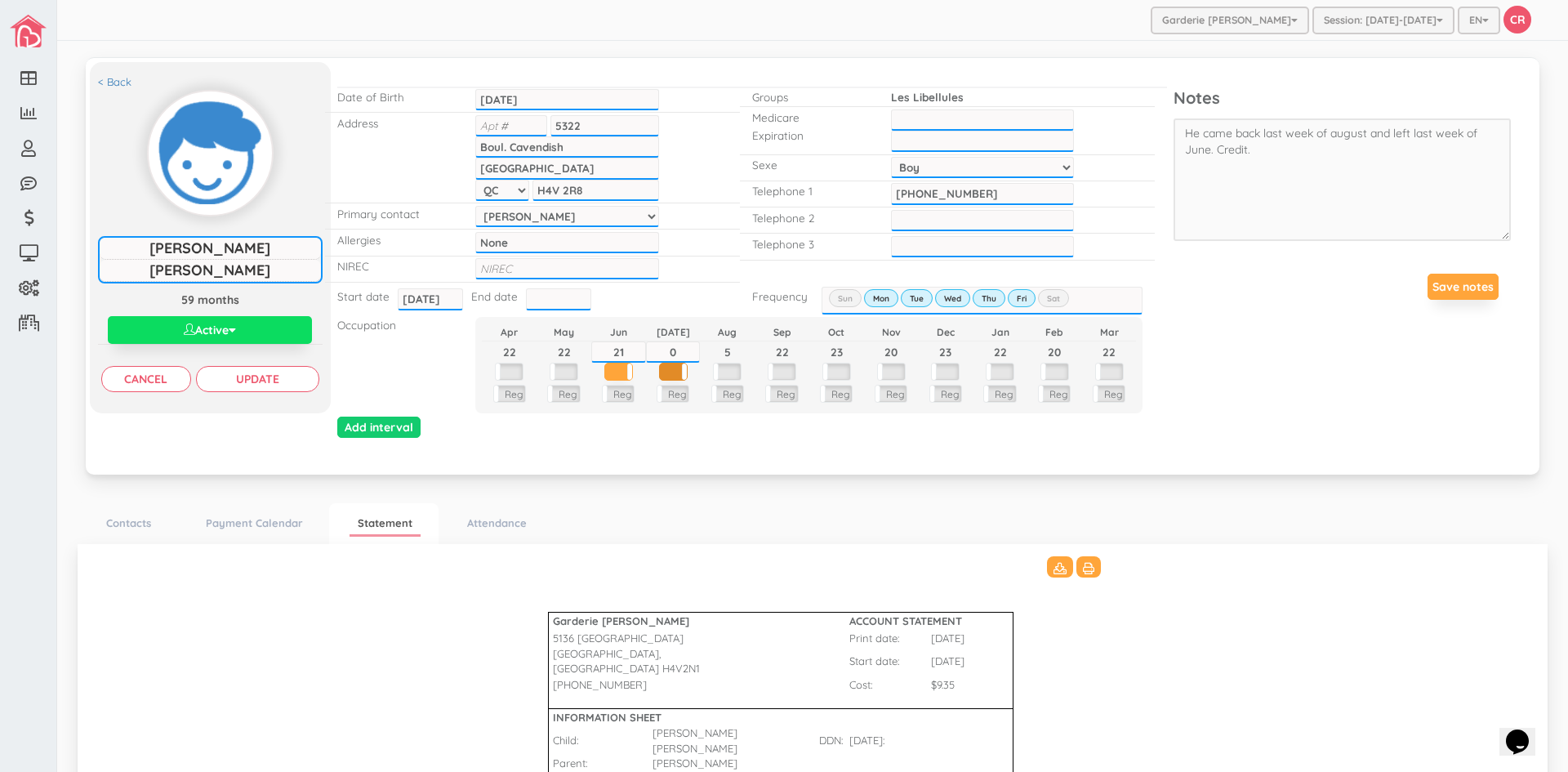
click at [672, 369] on label at bounding box center [674, 369] width 27 height 12
click at [610, 374] on label at bounding box center [619, 369] width 27 height 12
click at [246, 373] on input "Update" at bounding box center [258, 379] width 123 height 26
click at [119, 83] on link "< Back" at bounding box center [114, 82] width 34 height 15
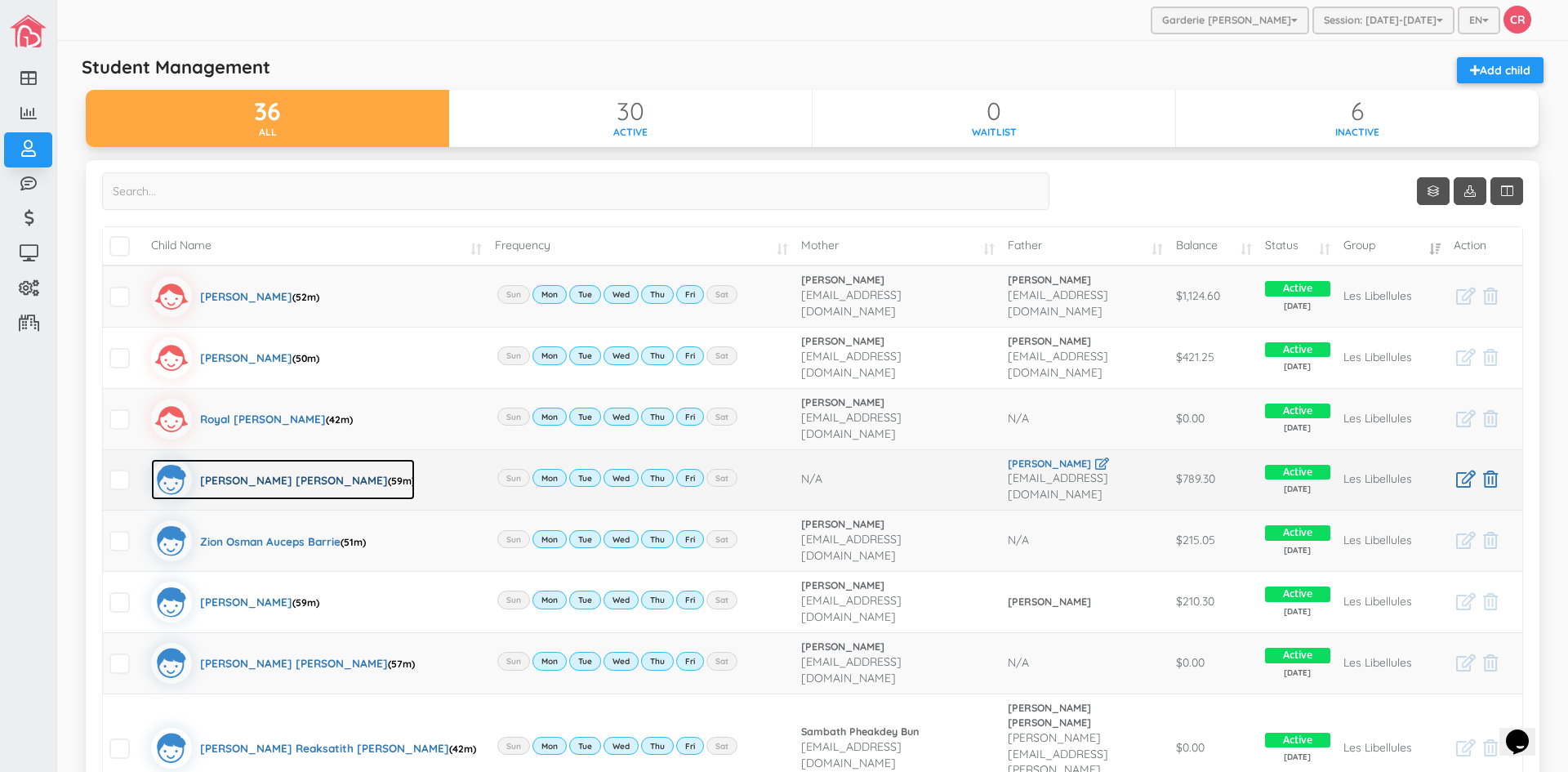
click at [243, 460] on div "Mohamed Raken Jelali (59m)" at bounding box center [307, 480] width 215 height 41
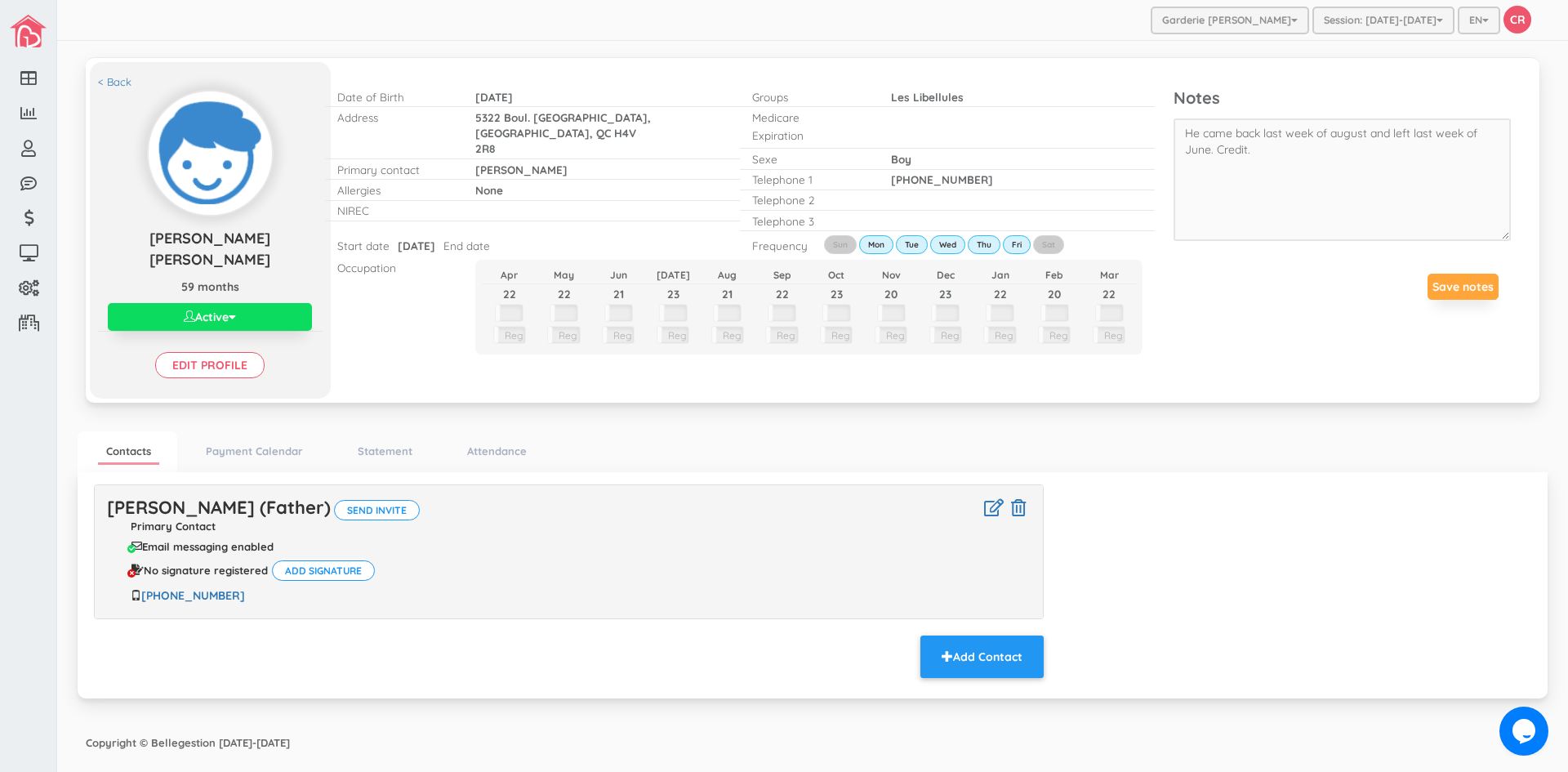
click at [1350, 563] on div "[PERSON_NAME] (Father) Send invite Primary Contact Email messaging enabled No s…" at bounding box center [813, 583] width 1462 height 198
click at [232, 352] on input "Edit profile" at bounding box center [210, 365] width 110 height 26
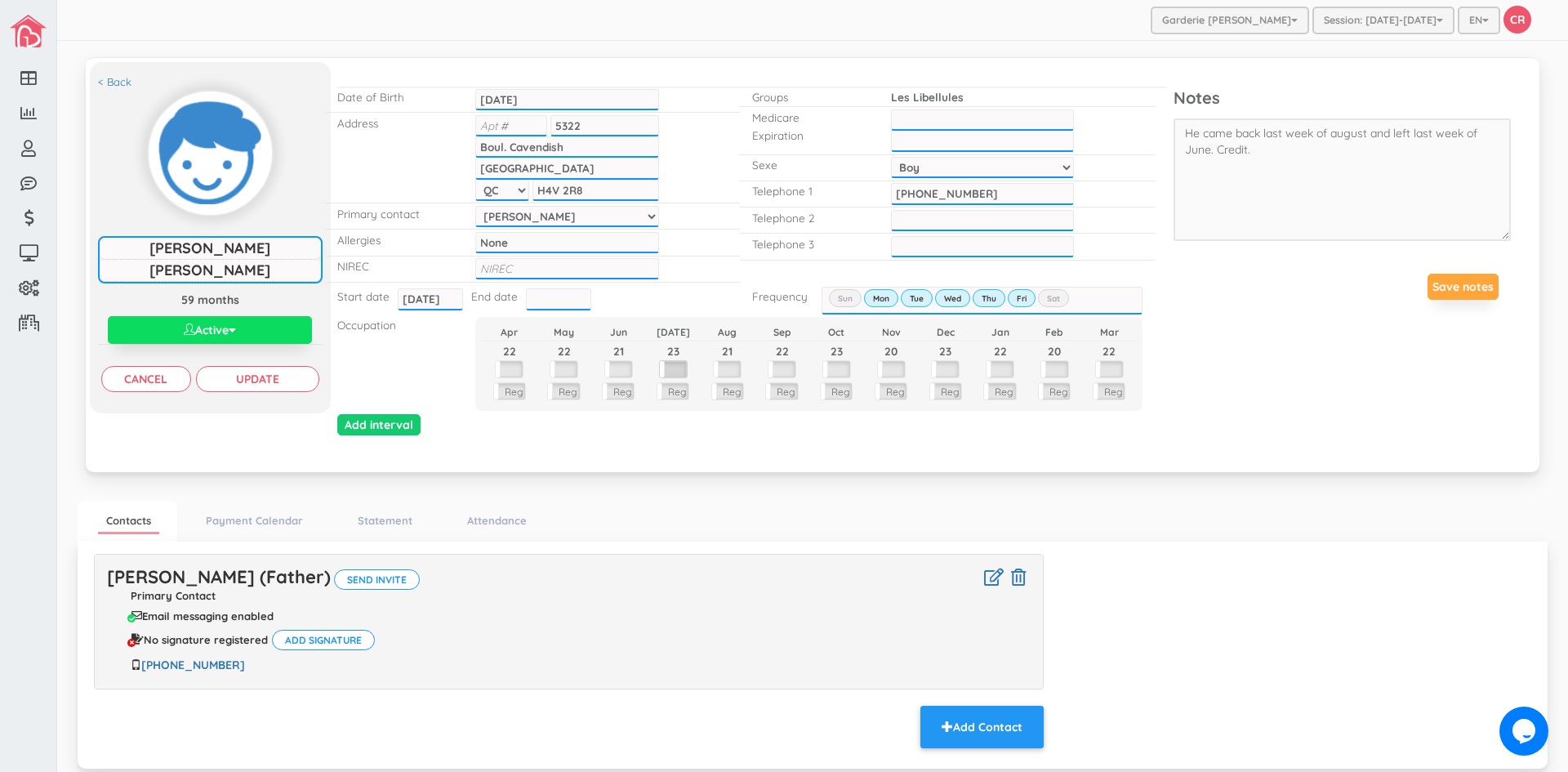
click at [673, 362] on label at bounding box center [674, 370] width 27 height 16
drag, startPoint x: 680, startPoint y: 351, endPoint x: 626, endPoint y: 335, distance: 56.3
click at [626, 335] on tbody "Apr May Jun [DATE] Aug Sep Oct Nov Dec Jan Feb [DATE] 21 23 21 22 23 20 23 22 2…" at bounding box center [809, 365] width 655 height 84
type input "0"
click at [730, 372] on label at bounding box center [727, 371] width 27 height 16
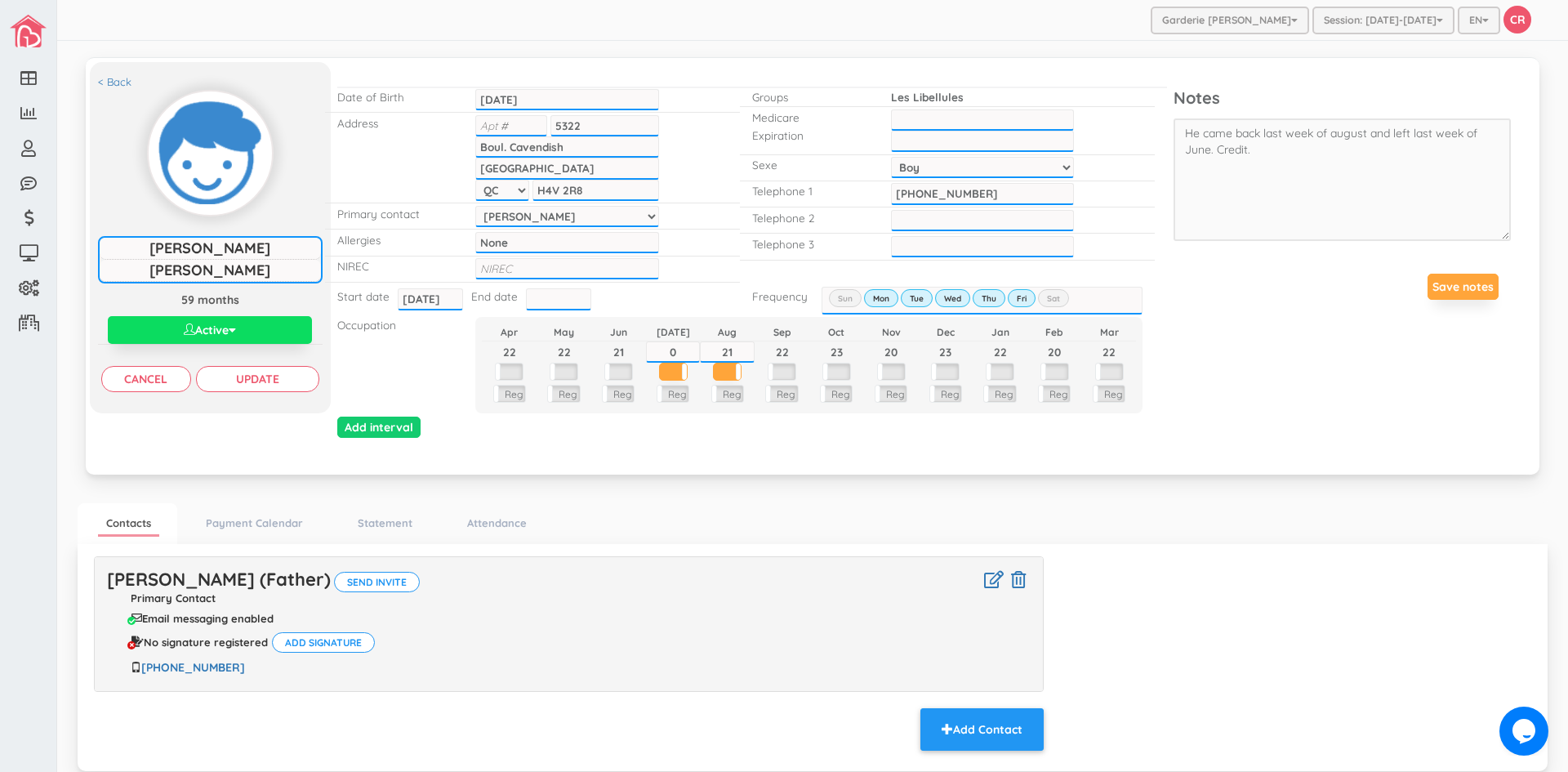
drag, startPoint x: 735, startPoint y: 350, endPoint x: 672, endPoint y: 346, distance: 63.1
click at [672, 346] on tr "22 22 21 0 21 22 23 20 23 22 20 22" at bounding box center [809, 351] width 655 height 21
type input "5"
click at [268, 380] on input "Update" at bounding box center [258, 379] width 123 height 26
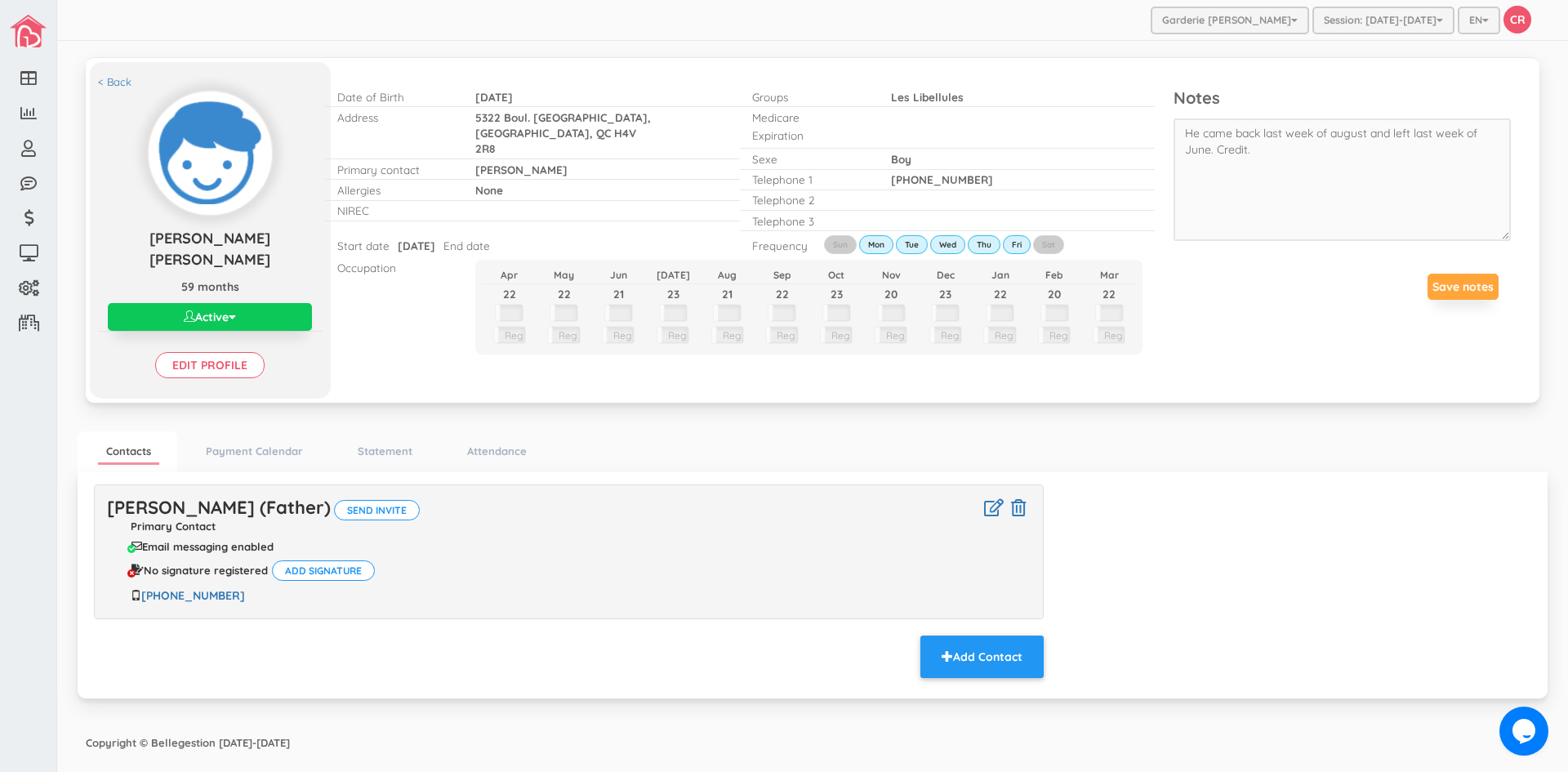
click at [216, 352] on input "Edit profile" at bounding box center [210, 365] width 110 height 26
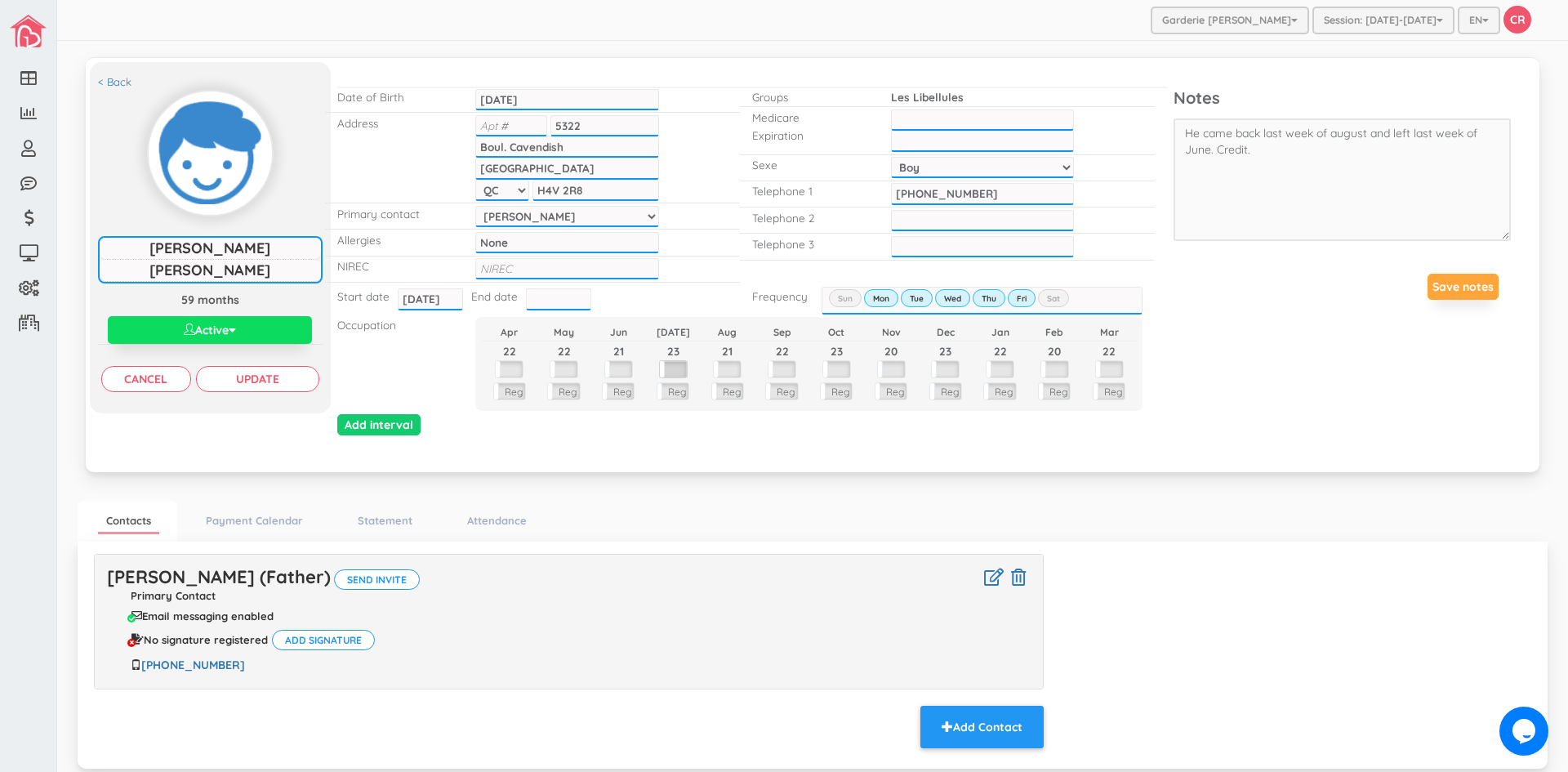
click at [676, 368] on label at bounding box center [674, 370] width 27 height 16
drag, startPoint x: 686, startPoint y: 348, endPoint x: 641, endPoint y: 346, distance: 45.0
click at [646, 346] on input "23" at bounding box center [674, 351] width 54 height 21
type input "0"
click at [721, 371] on label at bounding box center [727, 371] width 27 height 16
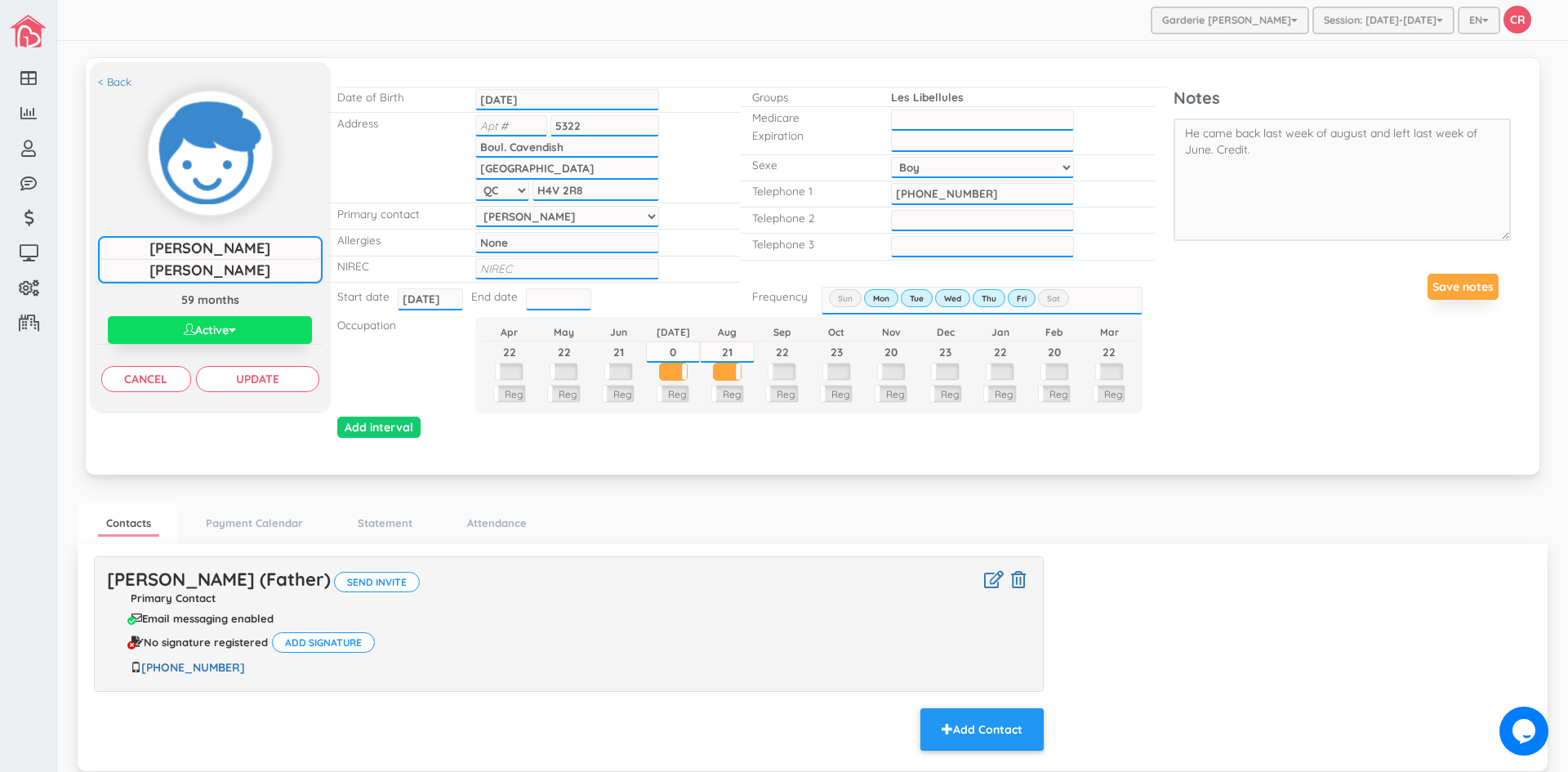
drag, startPoint x: 745, startPoint y: 343, endPoint x: 703, endPoint y: 339, distance: 42.2
click at [703, 339] on tbody "Apr May Jun Jul Aug Sep Oct Nov Dec Jan Feb Mar 22 22 21 0 21 22 23 20 23 22 20…" at bounding box center [809, 365] width 655 height 84
type input "5"
click at [291, 380] on input "Update" at bounding box center [258, 379] width 123 height 26
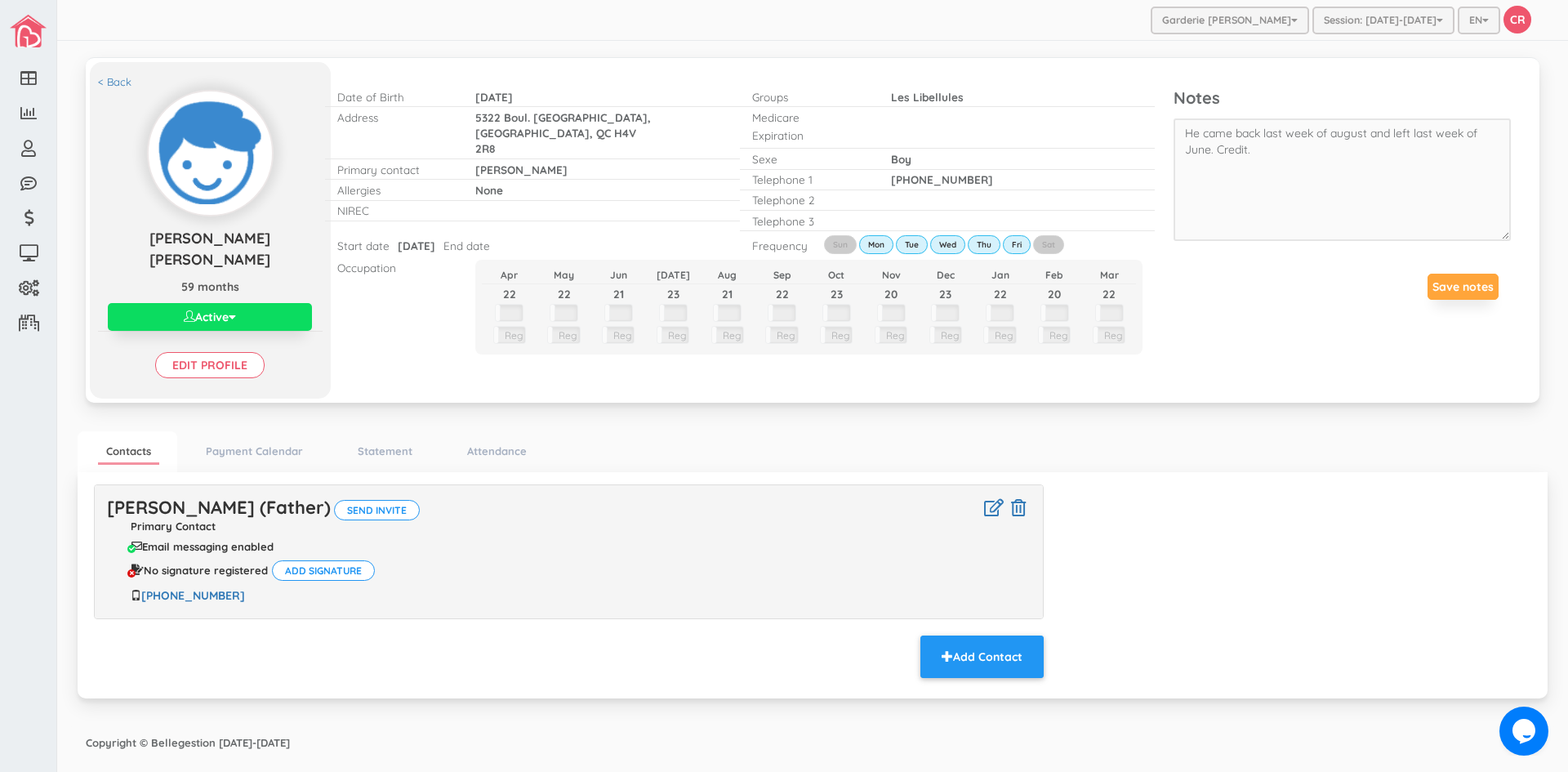
click at [399, 5] on div "Garderie Mary Poppins Garderie Les Anges de Ste-Therese Garderie Les Petits Pou…" at bounding box center [813, 20] width 1511 height 41
click at [400, 440] on link "Statement" at bounding box center [385, 451] width 71 height 24
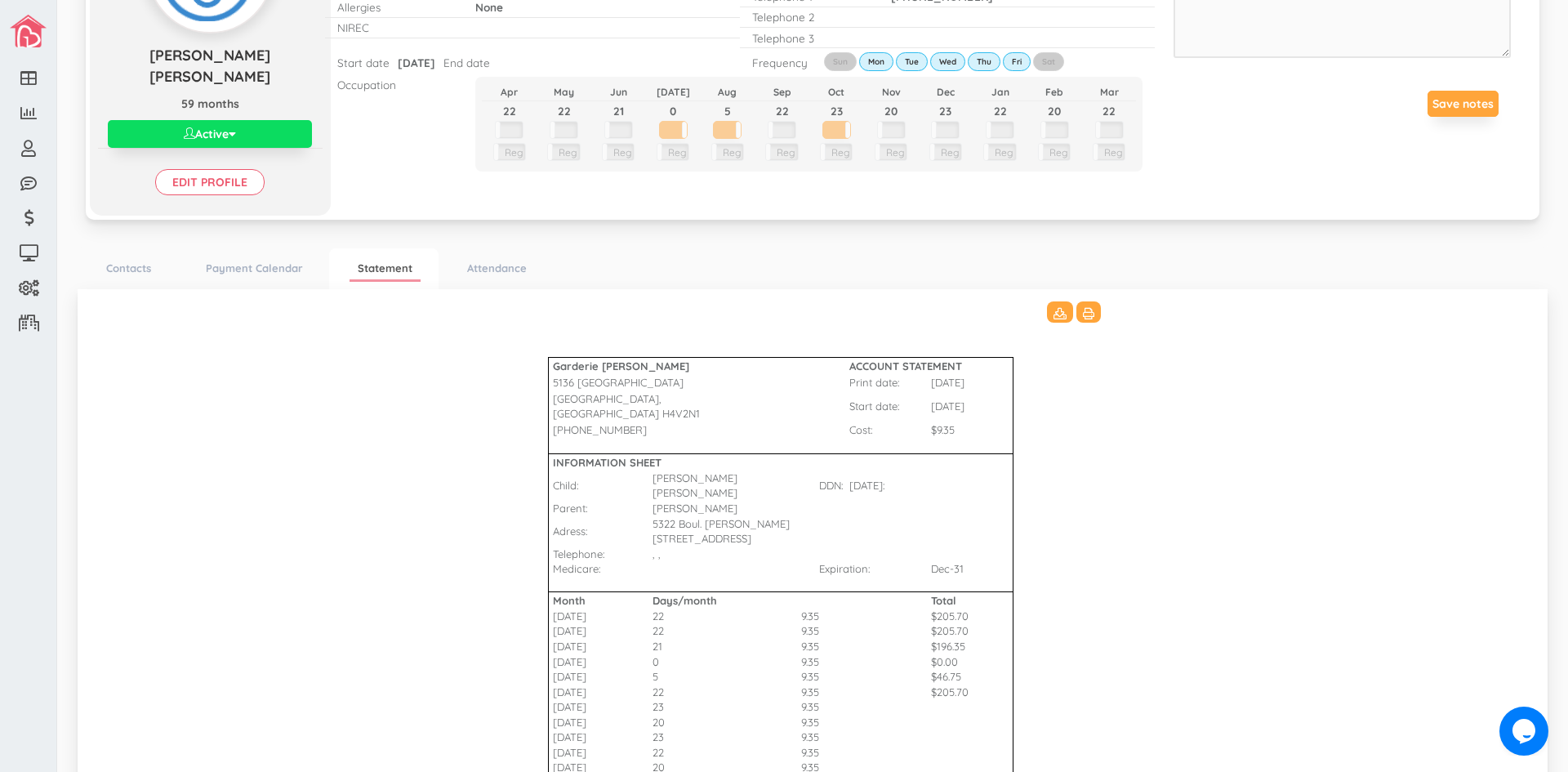
scroll to position [34, 0]
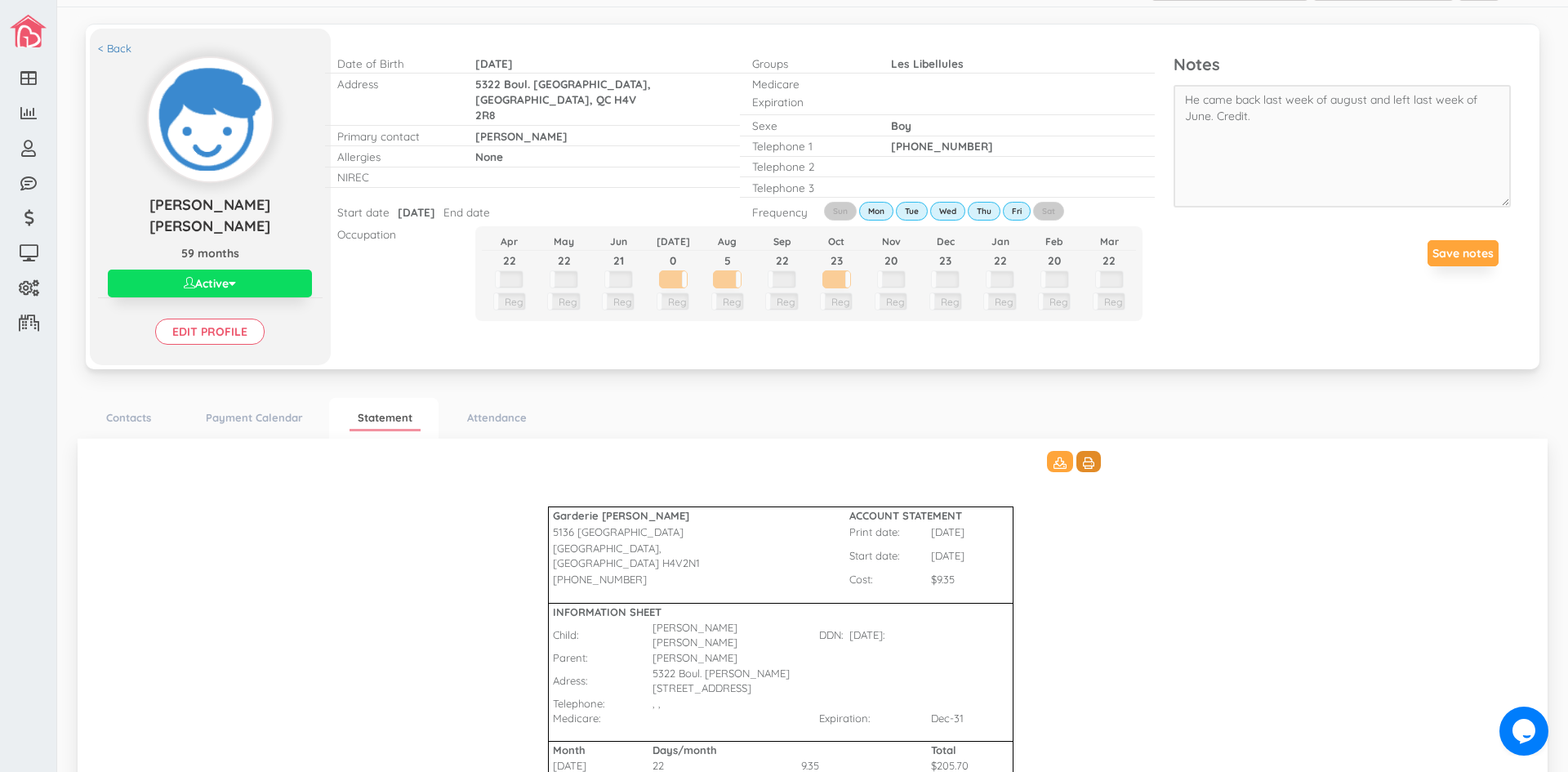
click at [1083, 458] on icon at bounding box center [1089, 463] width 12 height 12
click at [106, 46] on link "< Back" at bounding box center [114, 48] width 34 height 15
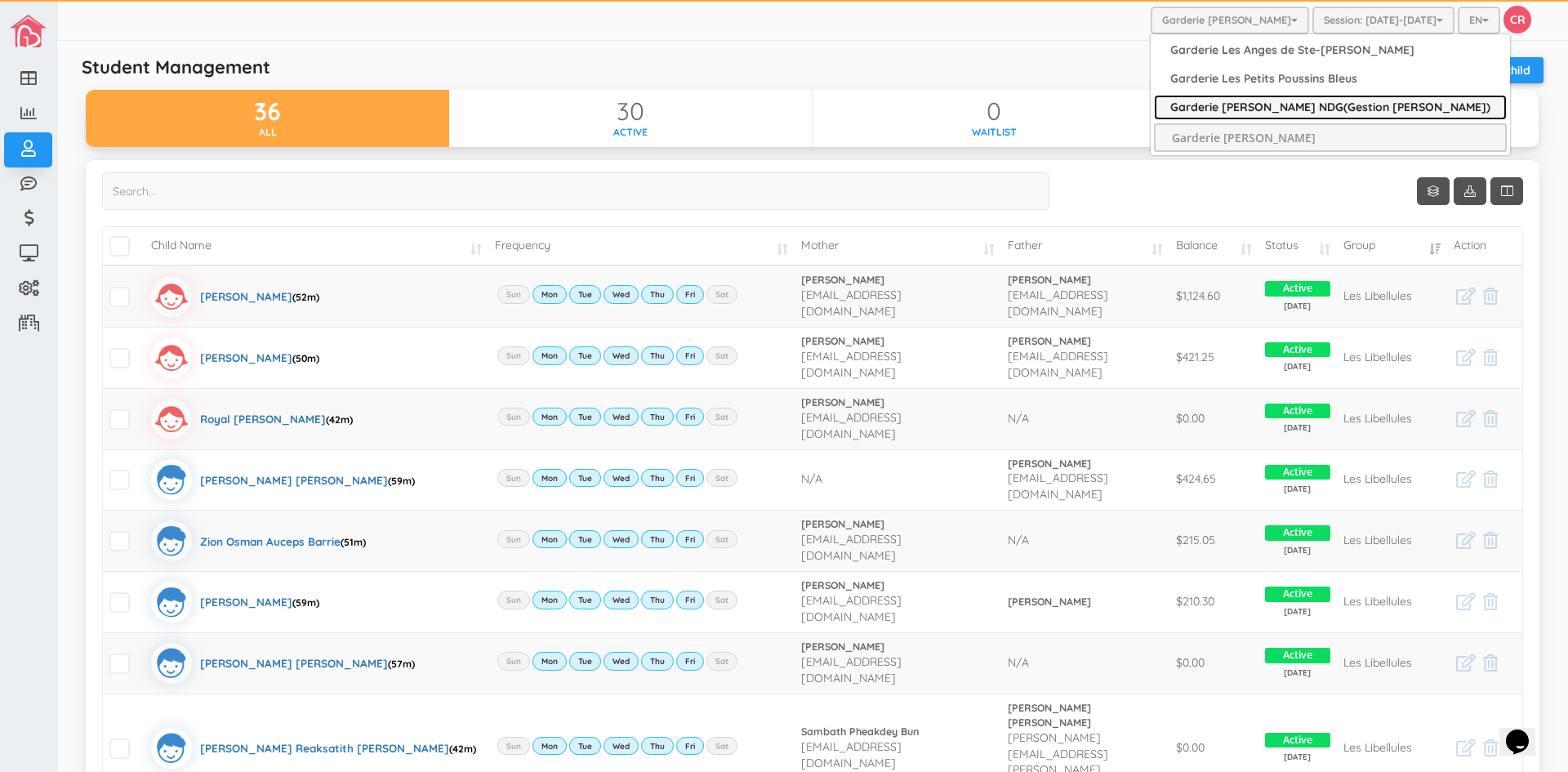
click at [1287, 100] on link "Garderie [PERSON_NAME] NDG(Gestion [PERSON_NAME])" at bounding box center [1330, 107] width 353 height 25
